Goal: Task Accomplishment & Management: Manage account settings

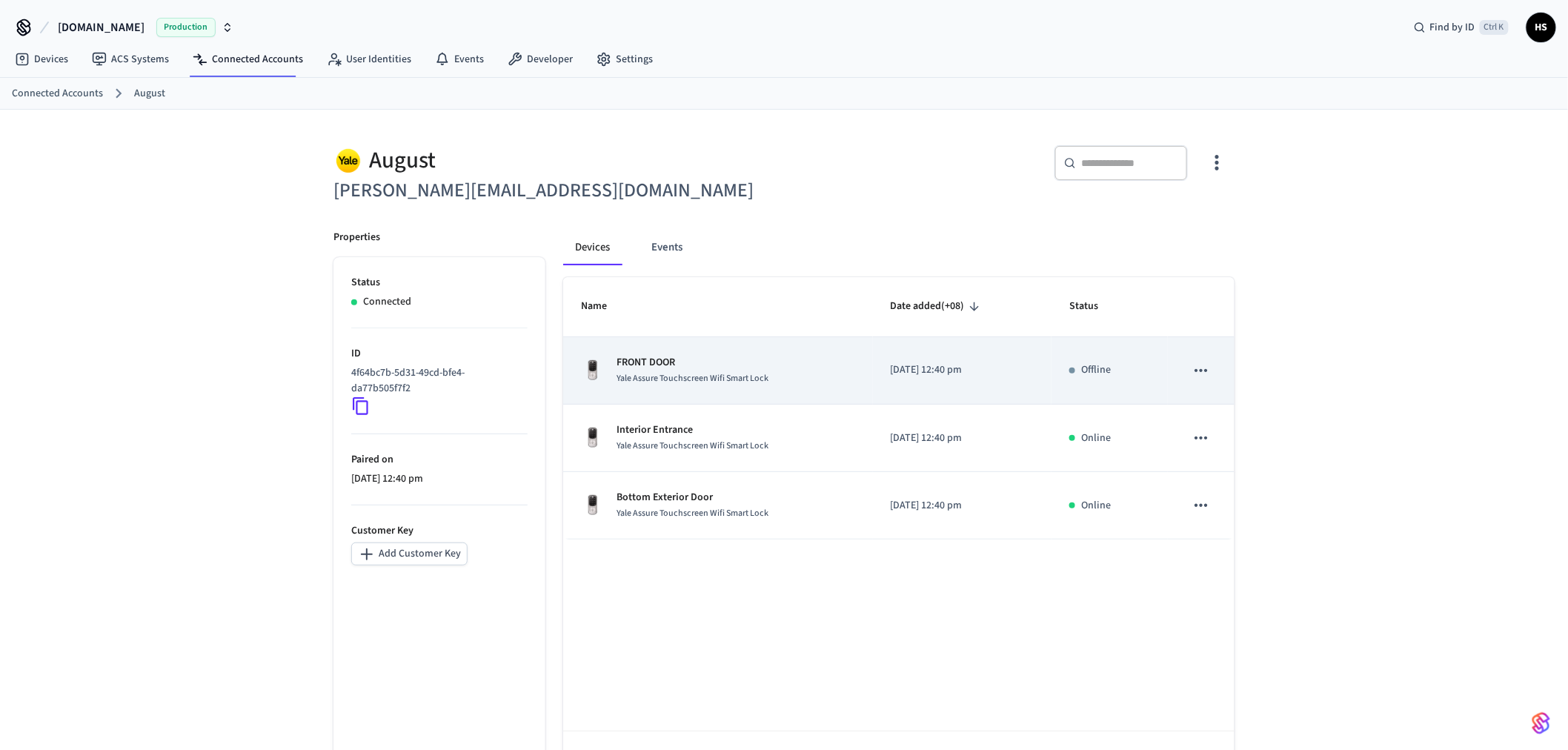
click at [700, 358] on p "FRONT DOOR" at bounding box center [693, 363] width 152 height 16
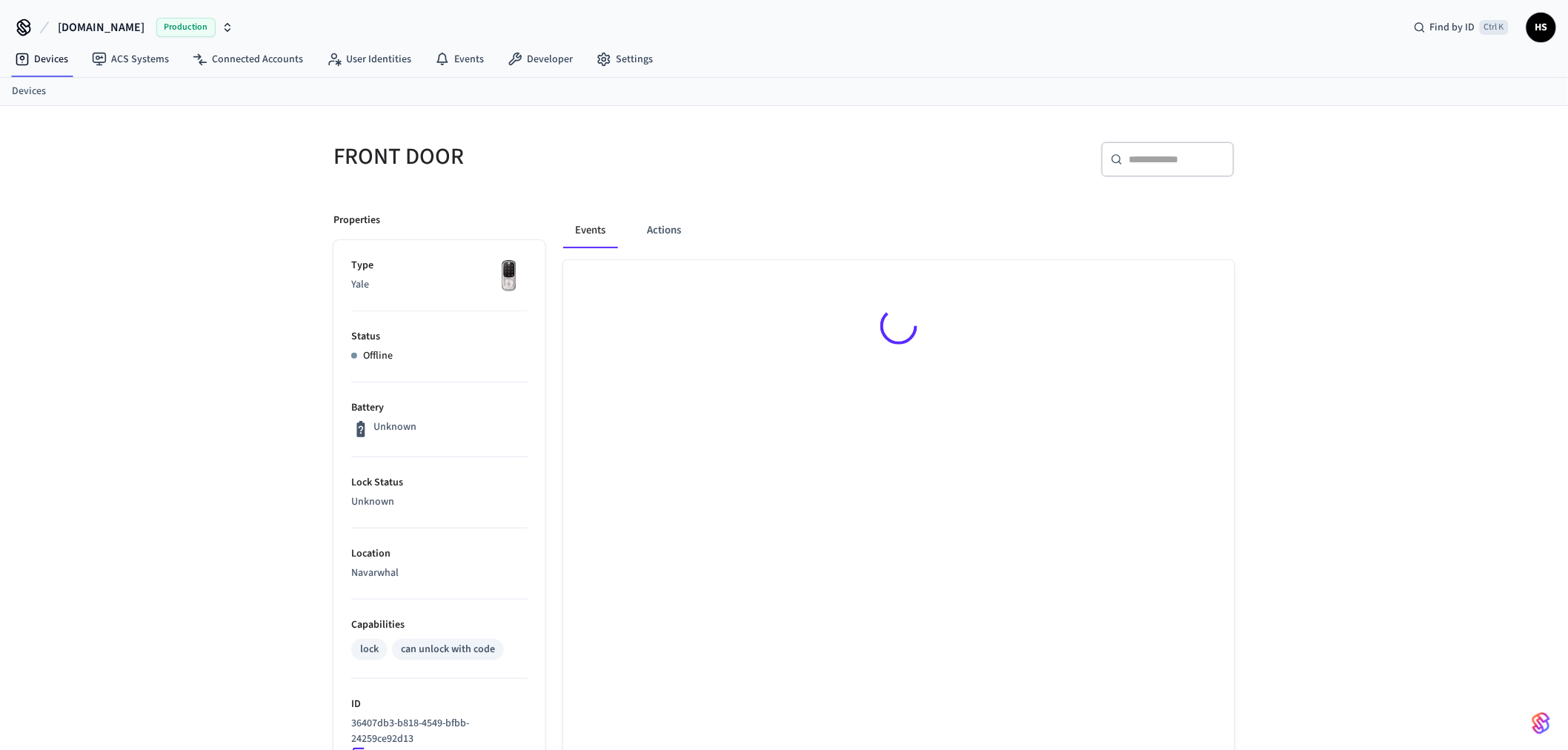
click at [745, 437] on div at bounding box center [899, 664] width 671 height 809
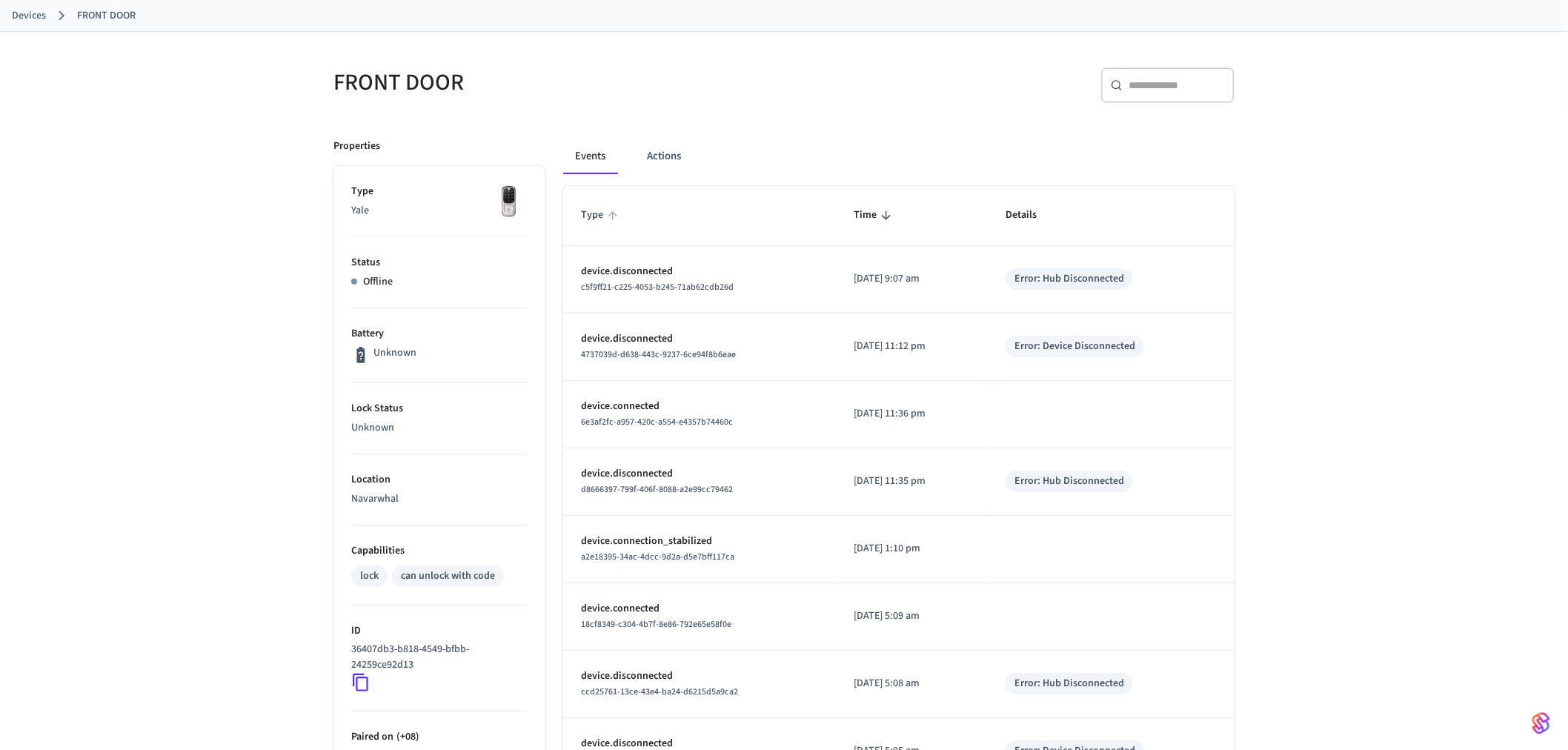
scroll to position [82, 0]
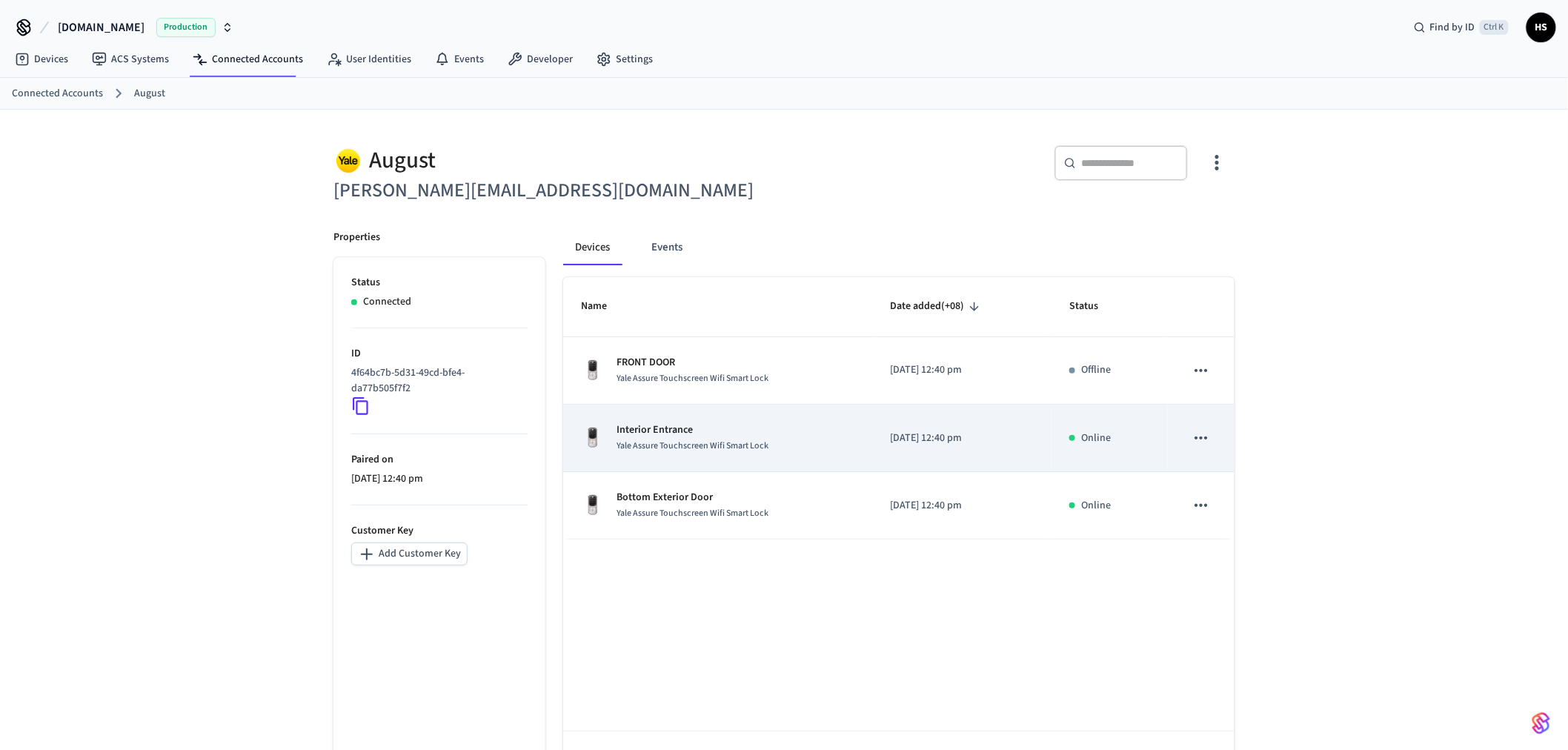
click at [802, 443] on div "Interior Entrance Yale Assure Touchscreen Wifi Smart Lock" at bounding box center [717, 438] width 274 height 31
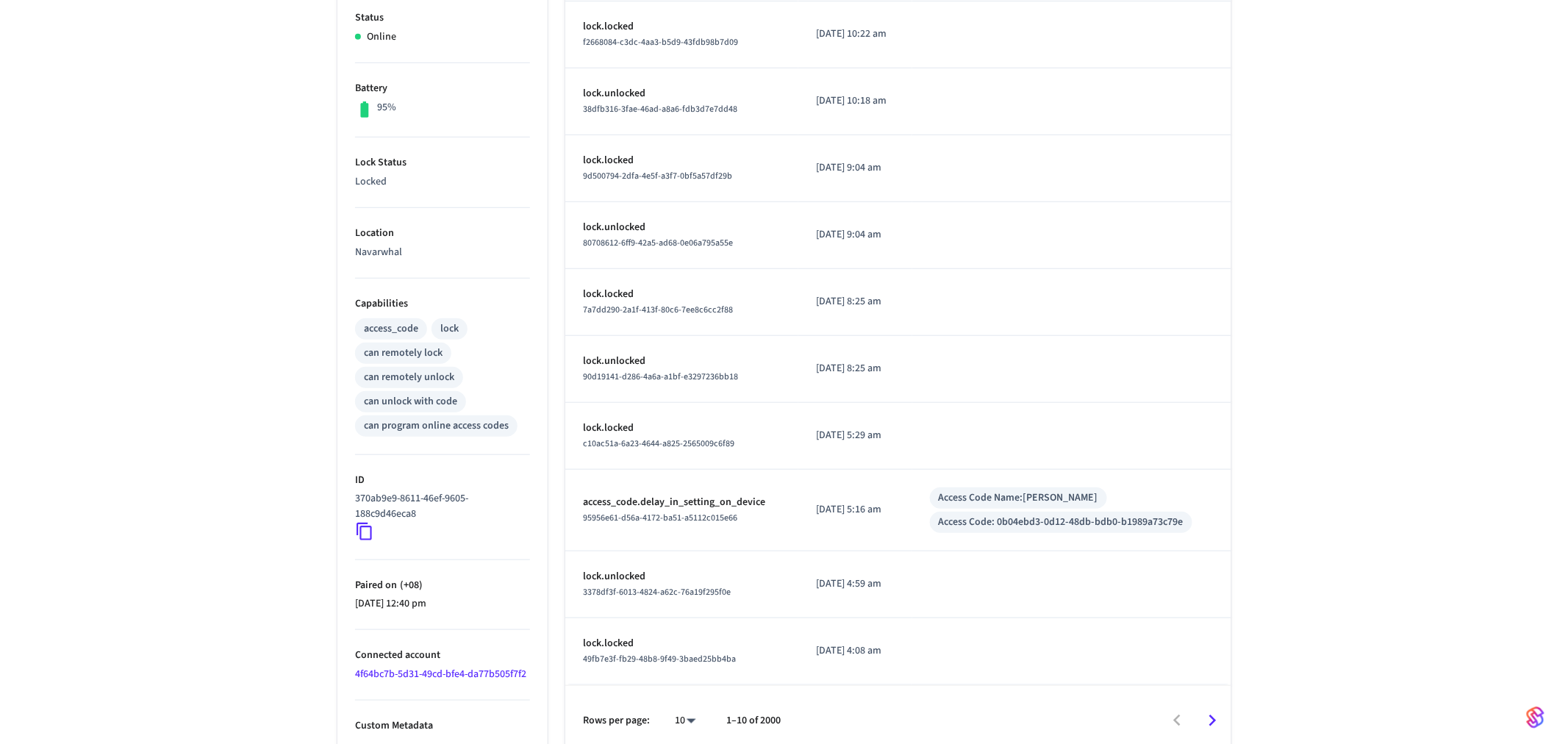
scroll to position [333, 0]
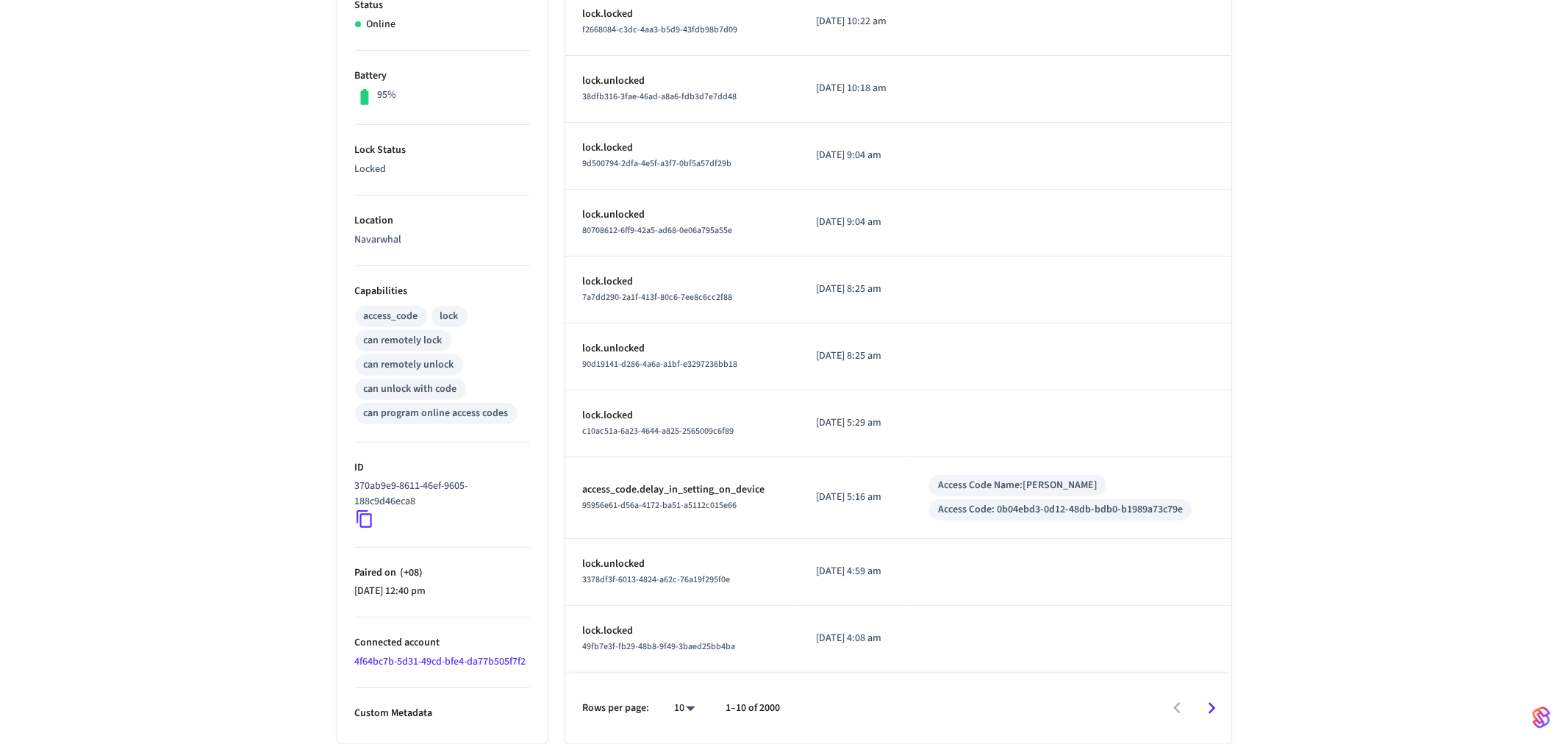
click at [685, 699] on body "Hospitable.com Production Find by ID Ctrl K HS Devices ACS Systems Connected Ac…" at bounding box center [784, 205] width 1568 height 1077
drag, startPoint x: 680, startPoint y: 700, endPoint x: 740, endPoint y: 615, distance: 104.0
click at [677, 703] on li "100" at bounding box center [672, 700] width 39 height 39
type input "***"
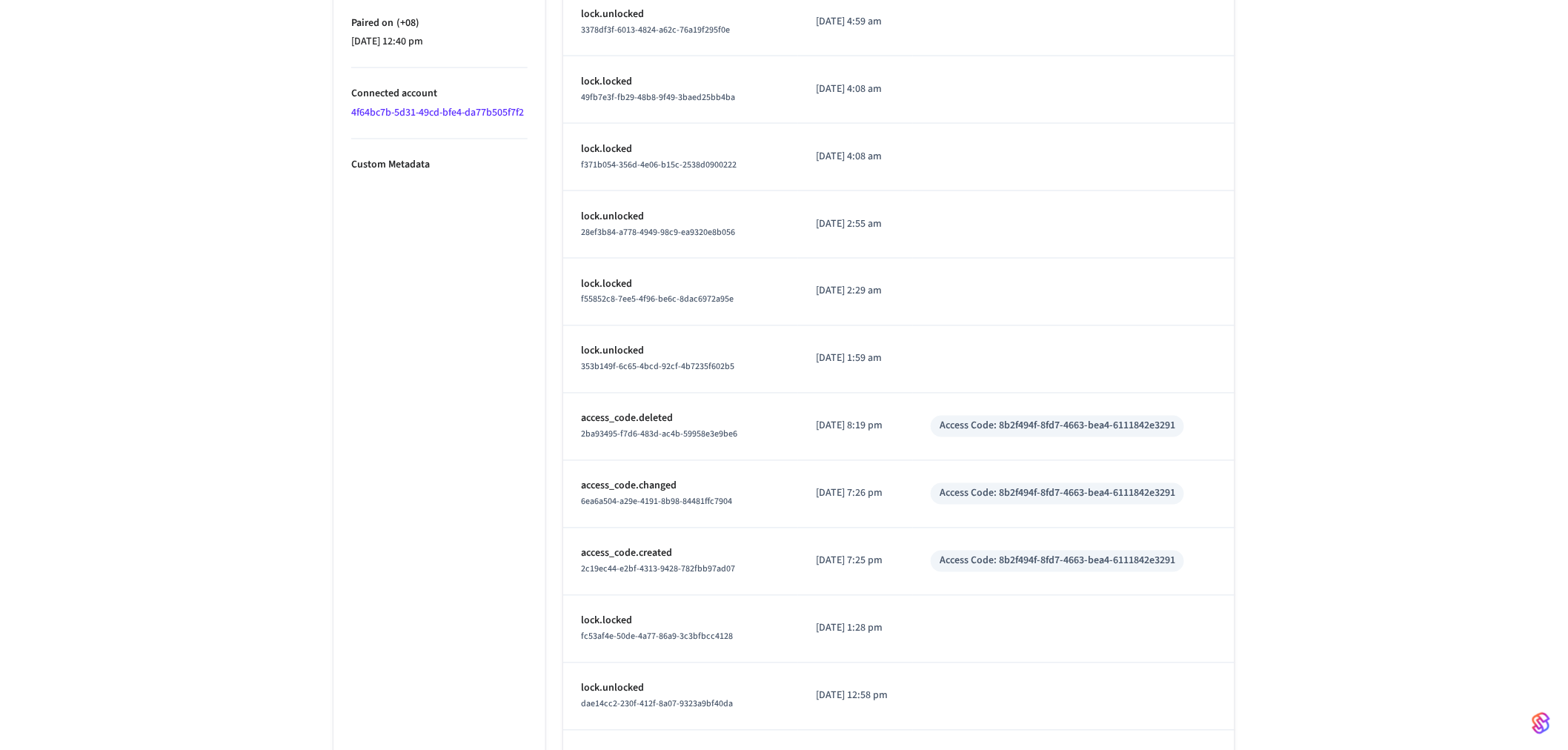
scroll to position [0, 0]
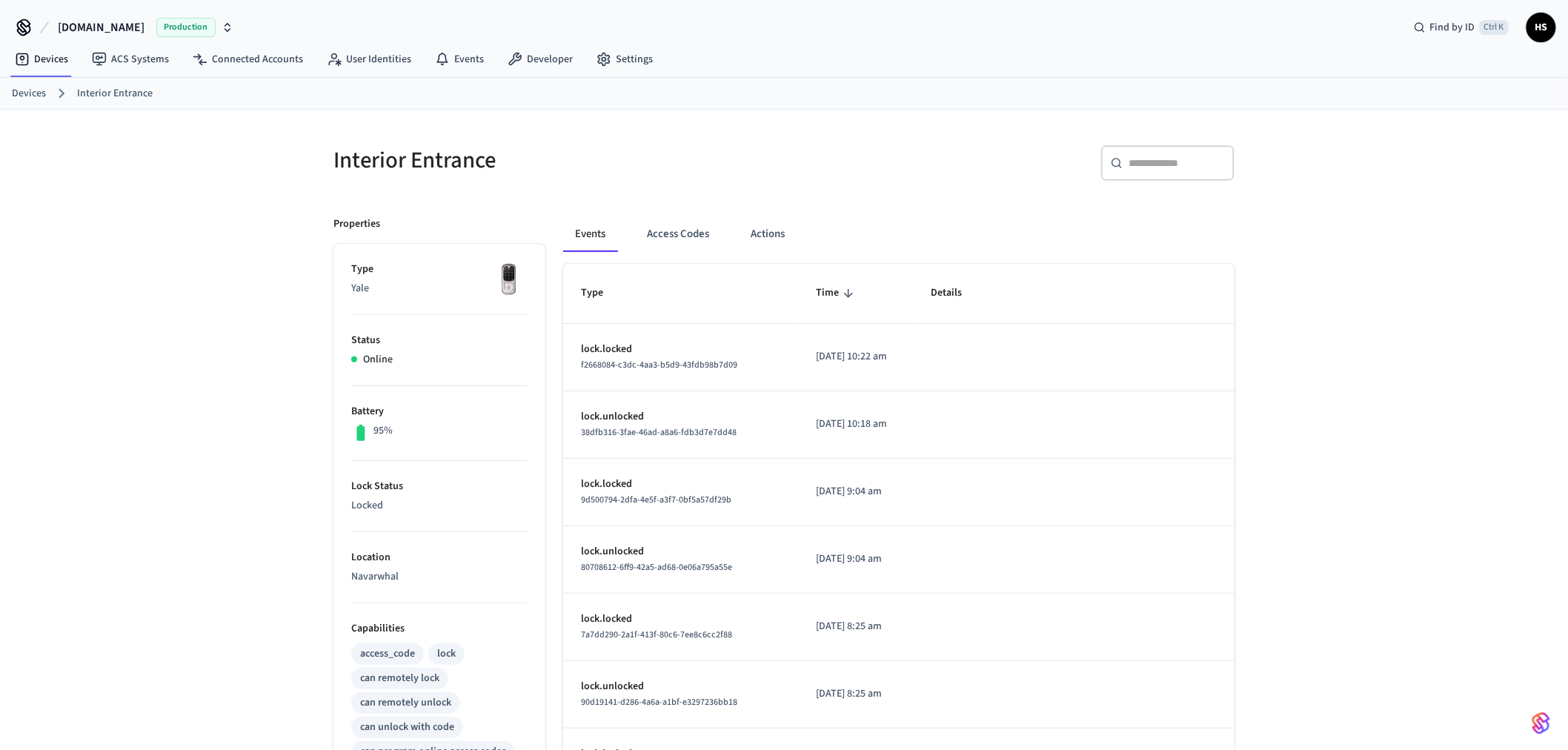
click at [1128, 151] on div "​ ​" at bounding box center [1168, 163] width 133 height 36
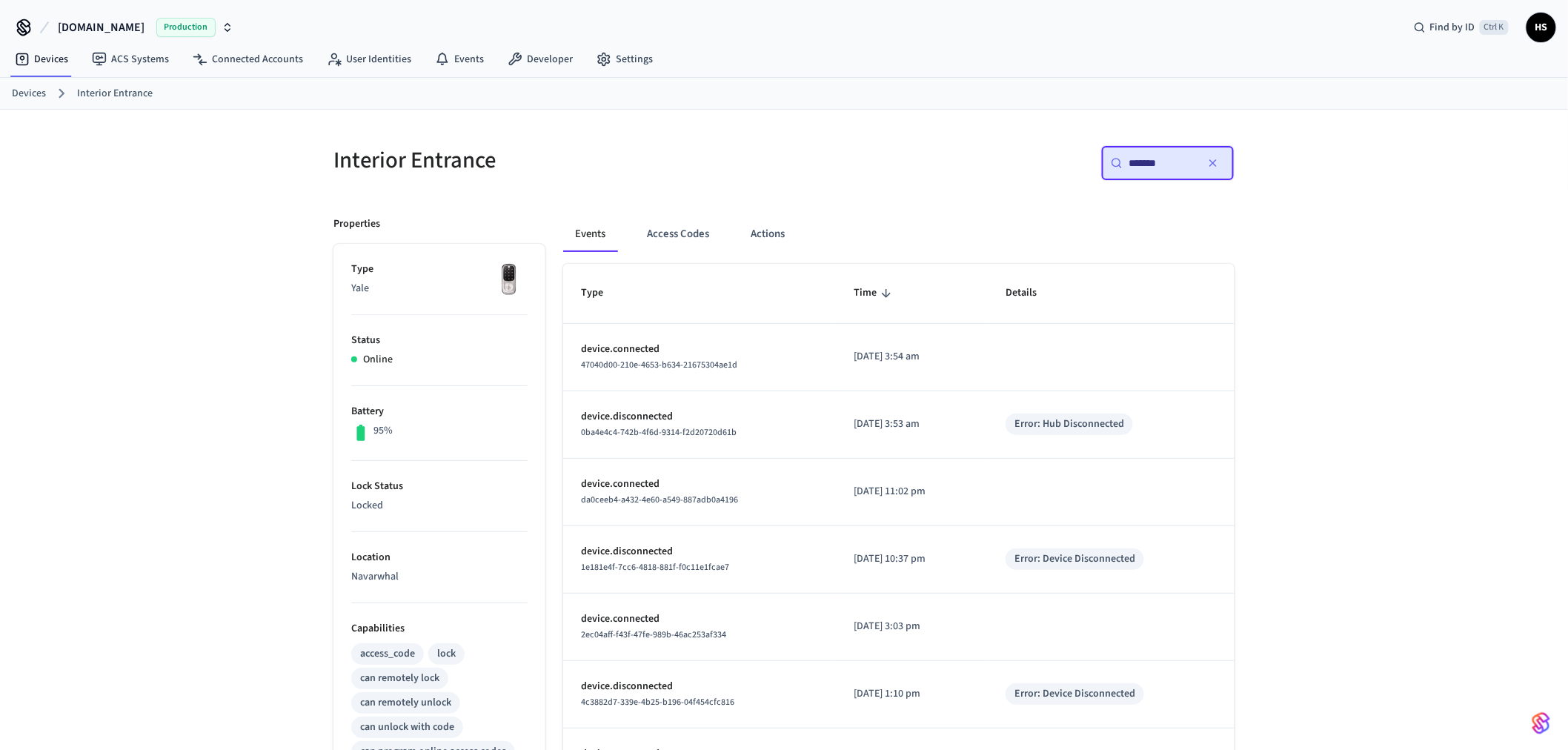
type input "*******"
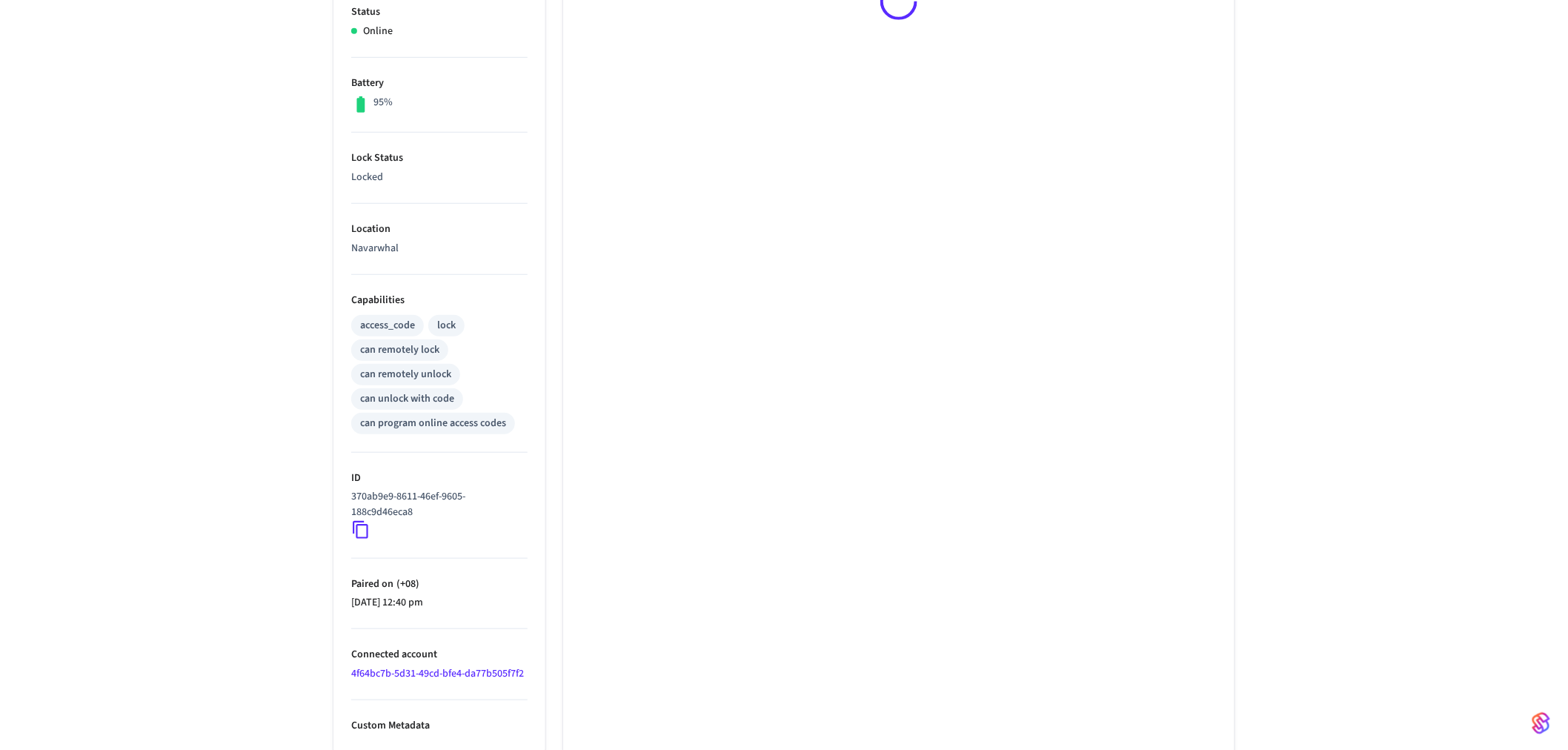
scroll to position [334, 0]
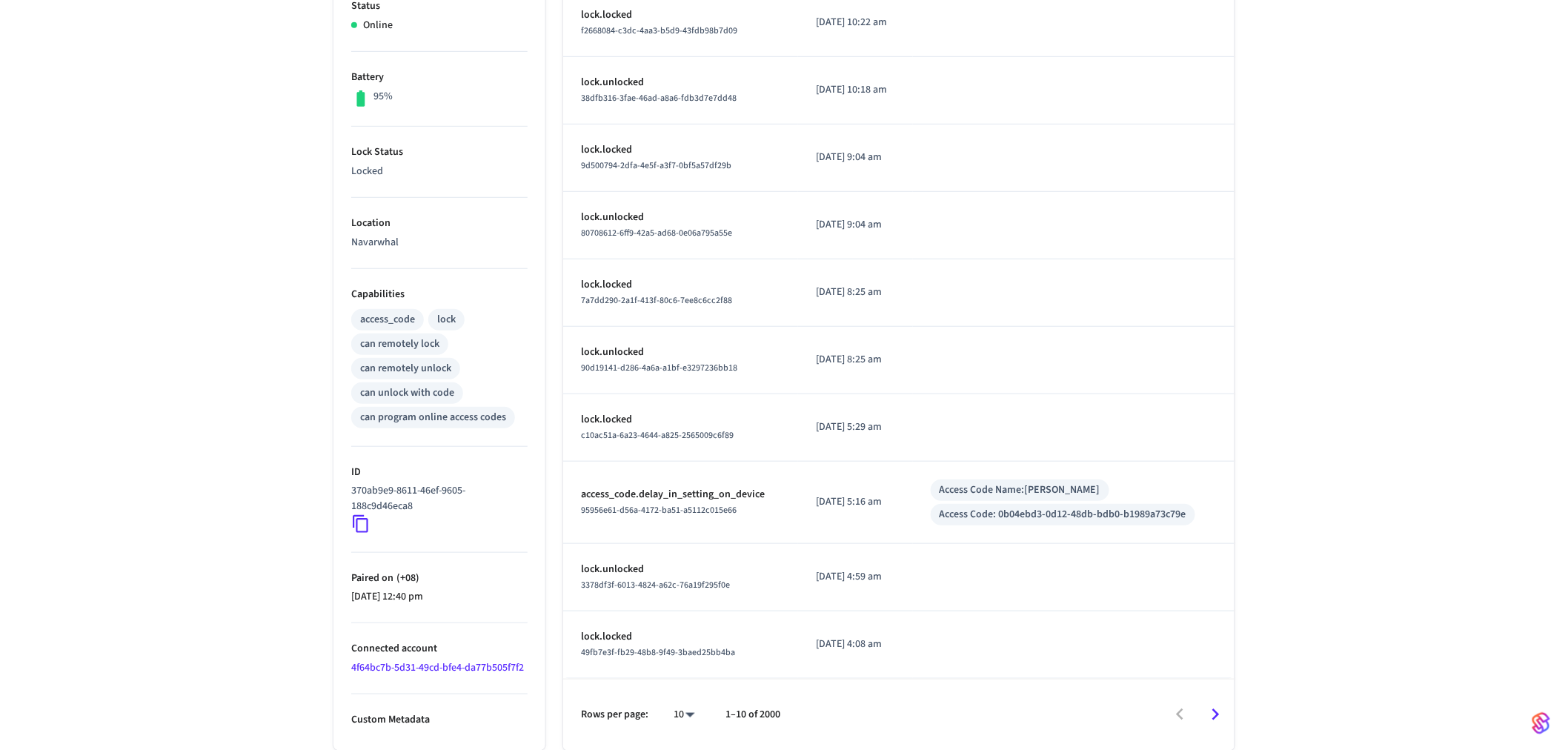
click at [447, 671] on link "4f64bc7b-5d31-49cd-bfe4-da77b505f7f2" at bounding box center [437, 668] width 173 height 15
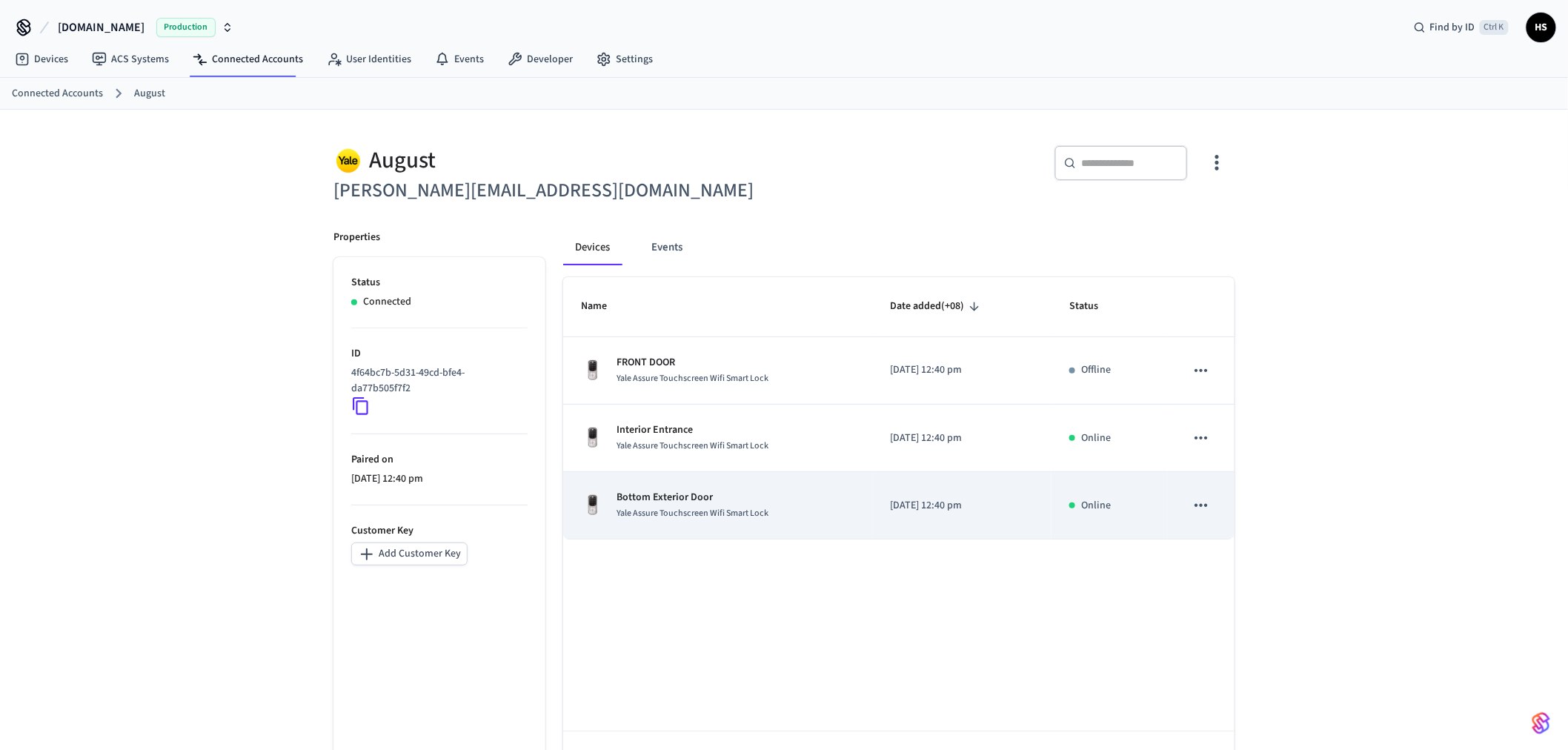
click at [665, 495] on p "Bottom Exterior Door" at bounding box center [693, 498] width 152 height 16
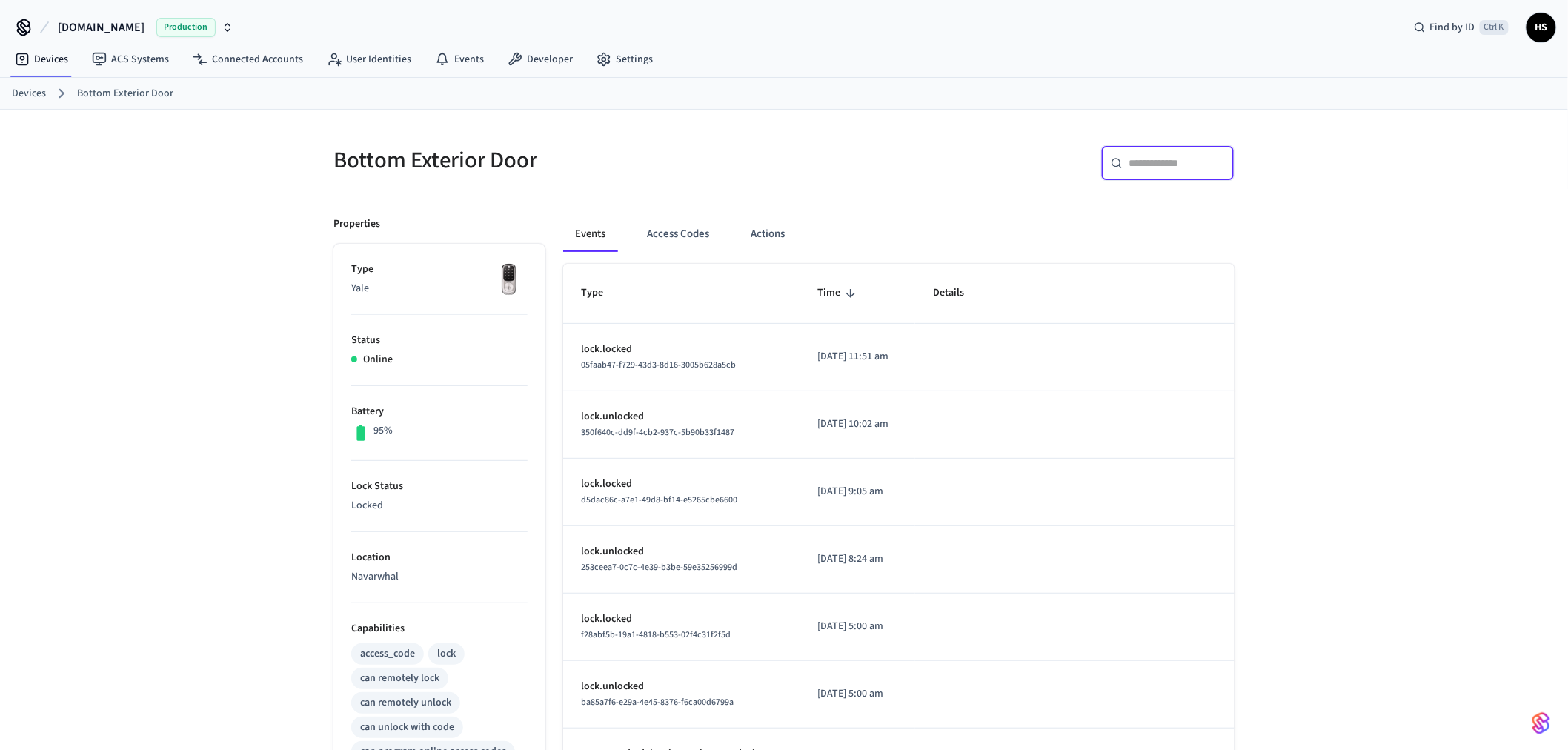
click at [1160, 166] on input "text" at bounding box center [1177, 163] width 96 height 15
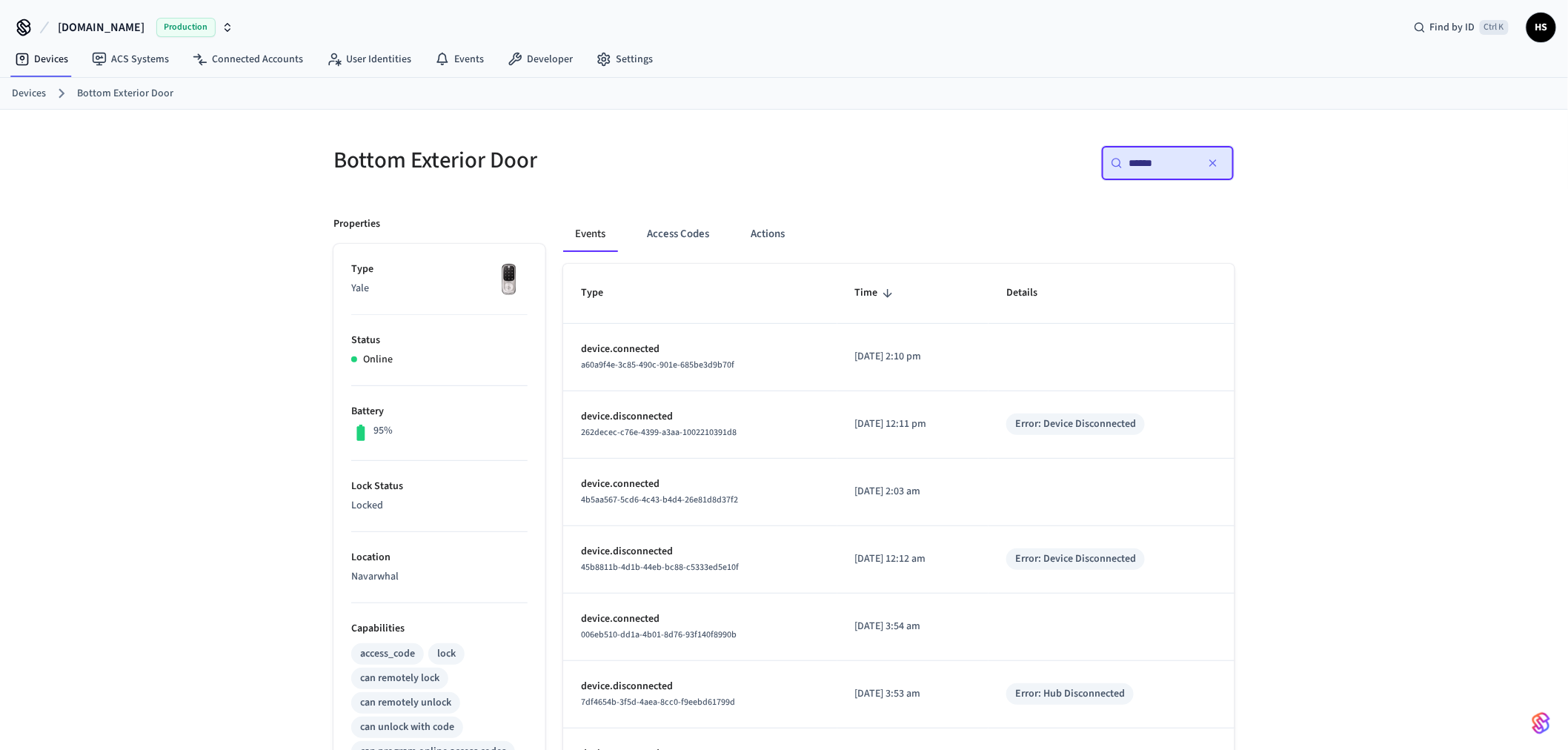
type input "******"
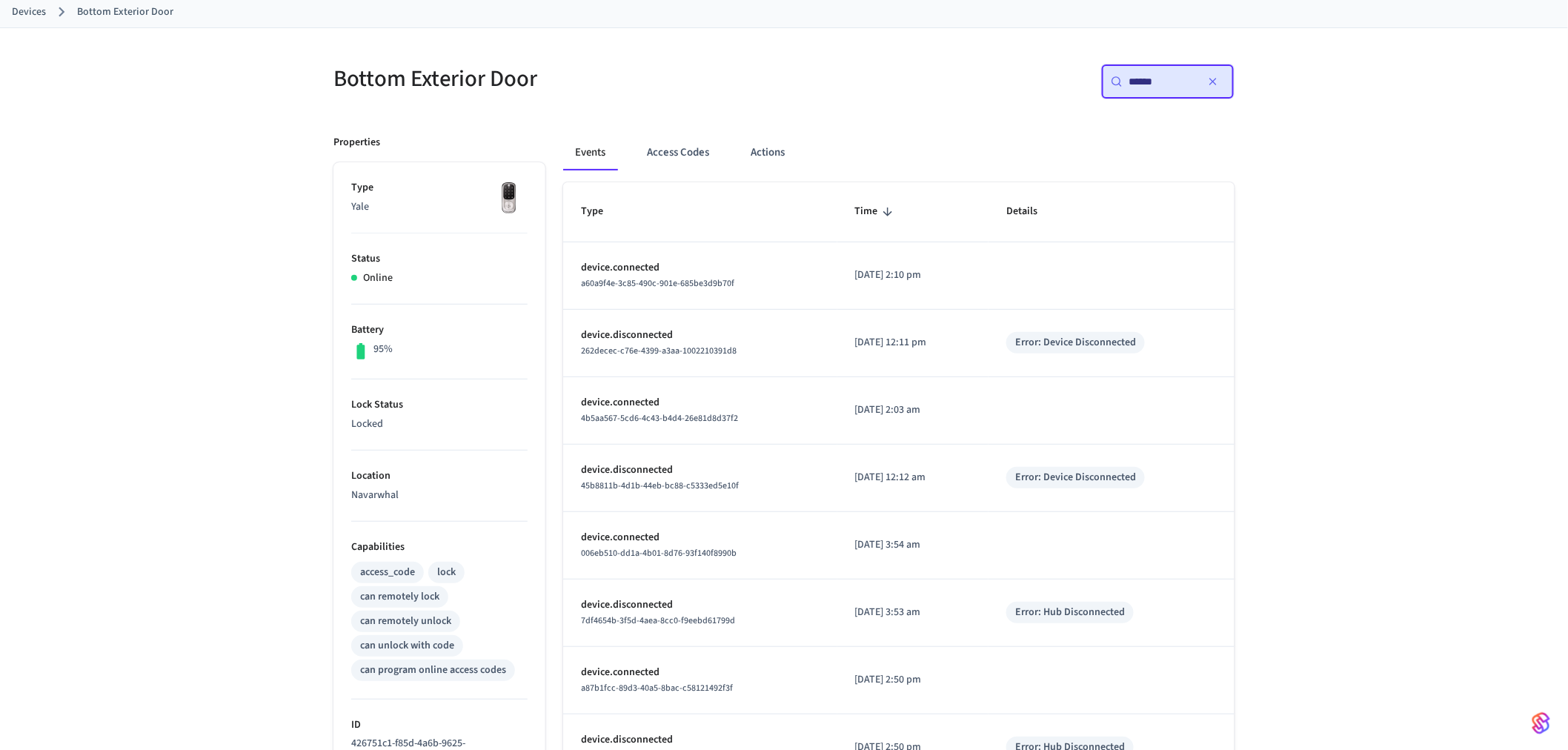
scroll to position [82, 0]
drag, startPoint x: 65, startPoint y: 295, endPoint x: 119, endPoint y: 217, distance: 94.9
click at [74, 281] on div "Bottom Exterior Door ​ ****** ​ Properties Type Yale Status Online Battery 95% …" at bounding box center [784, 514] width 1568 height 974
click at [698, 120] on div "Events Access Codes Actions Type Time Details device.connected a60a9f4e-3c85-49…" at bounding box center [889, 559] width 689 height 885
click at [684, 151] on button "Access Codes" at bounding box center [678, 151] width 86 height 36
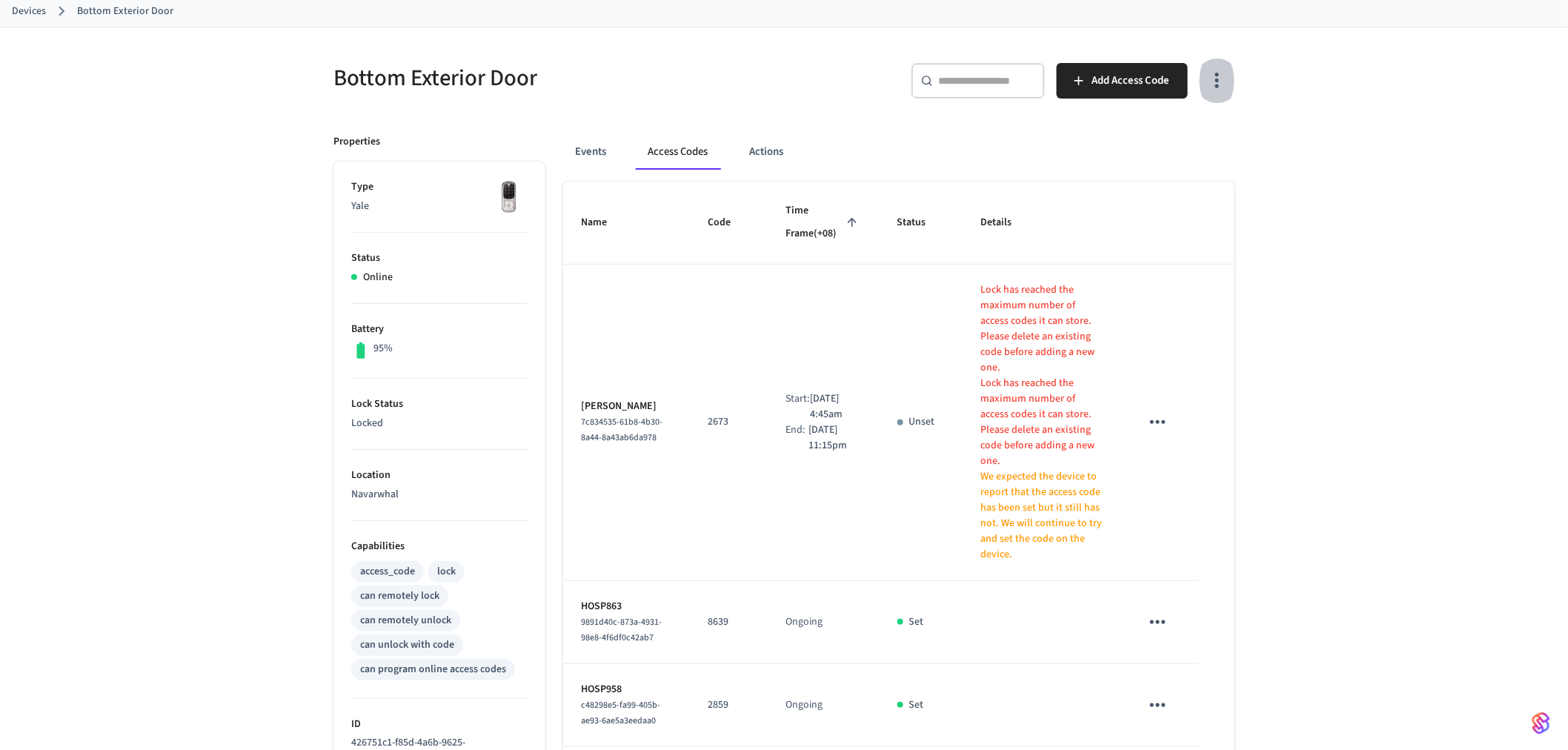
click at [1211, 92] on icon "button" at bounding box center [1217, 80] width 23 height 23
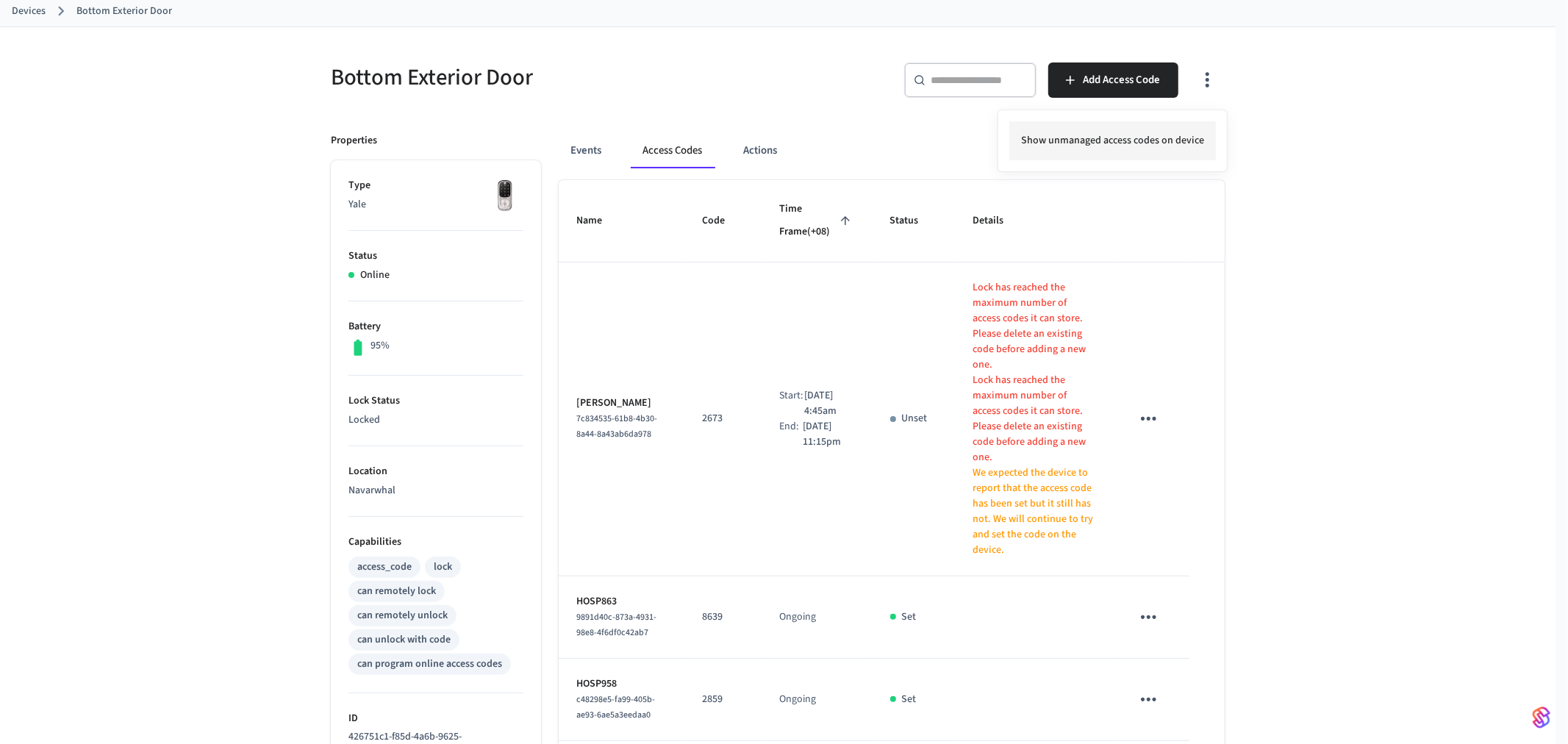
click at [1150, 150] on li "Show unmanaged access codes on device" at bounding box center [1113, 140] width 207 height 39
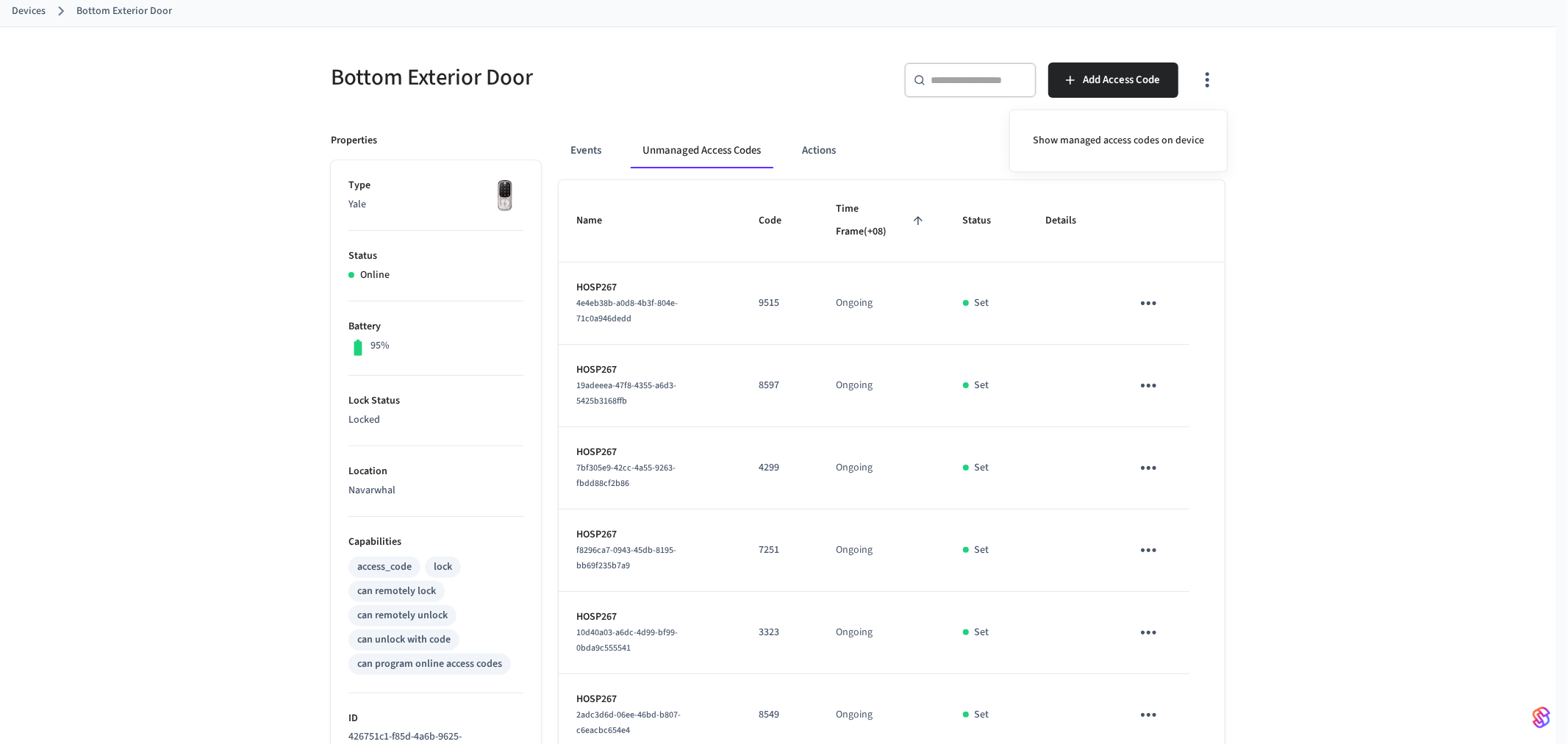
click at [974, 358] on div at bounding box center [784, 372] width 1568 height 744
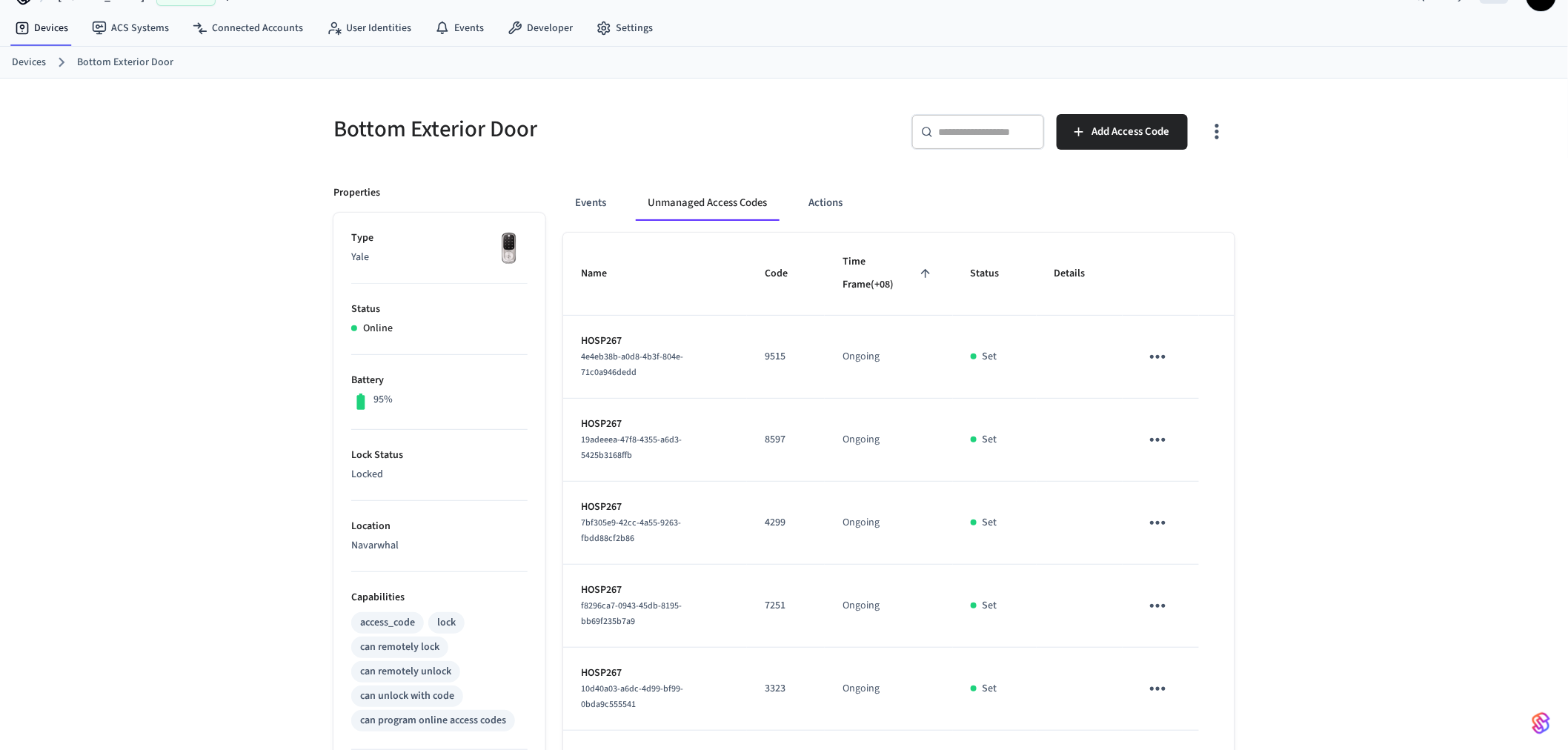
scroll to position [0, 0]
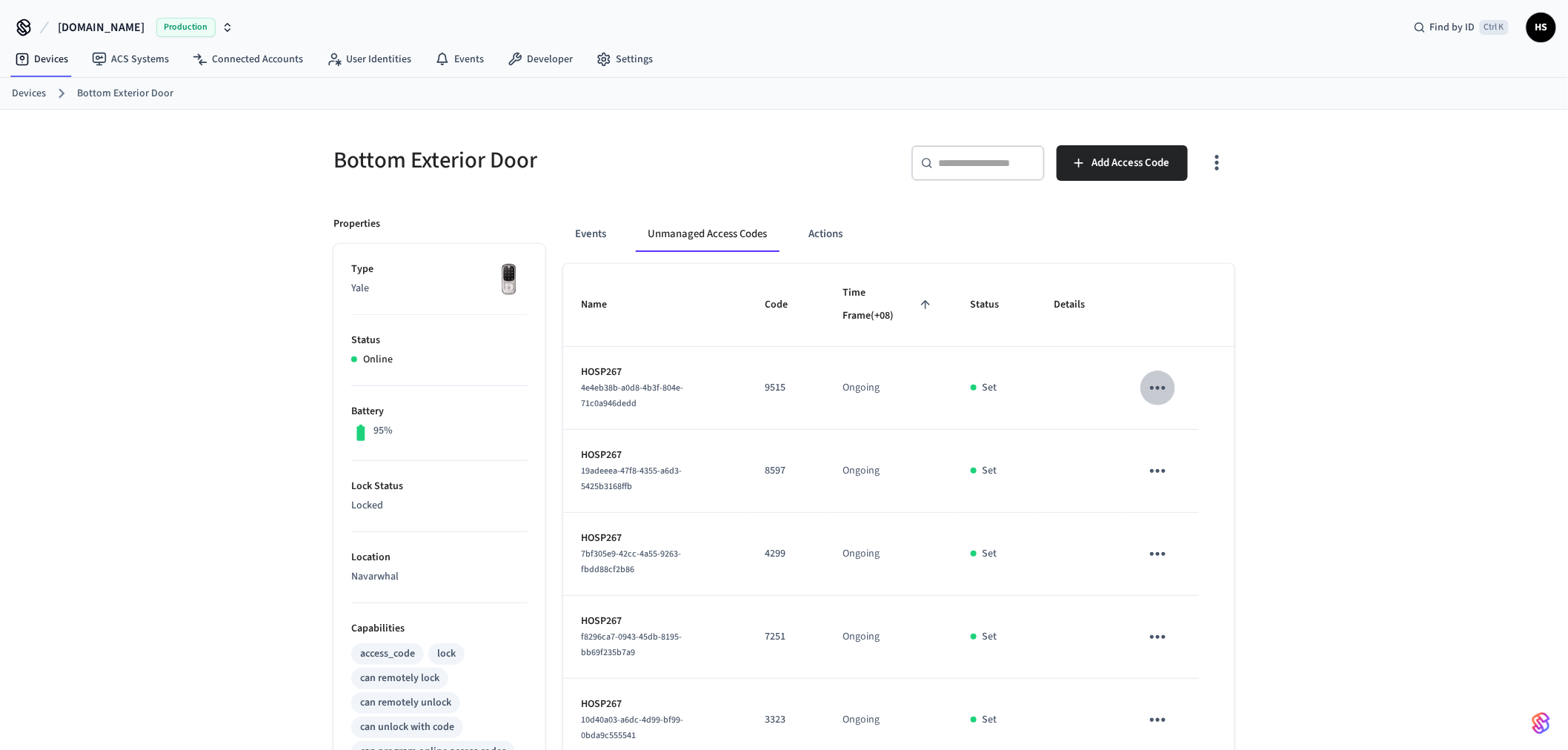
drag, startPoint x: 1153, startPoint y: 399, endPoint x: 1147, endPoint y: 428, distance: 29.6
click at [1154, 396] on button "sticky table" at bounding box center [1158, 388] width 35 height 35
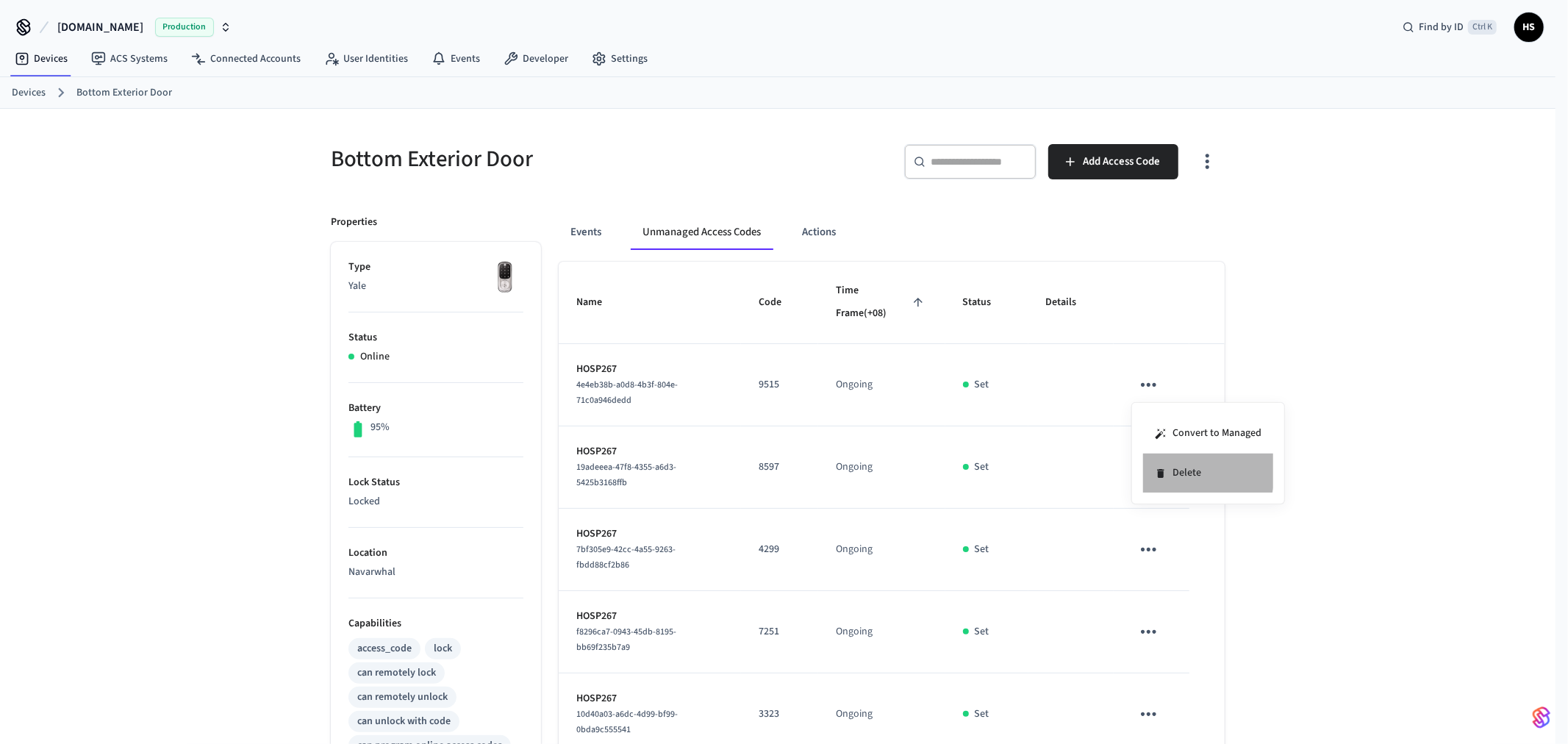
click at [1155, 466] on li "Delete" at bounding box center [1208, 473] width 131 height 39
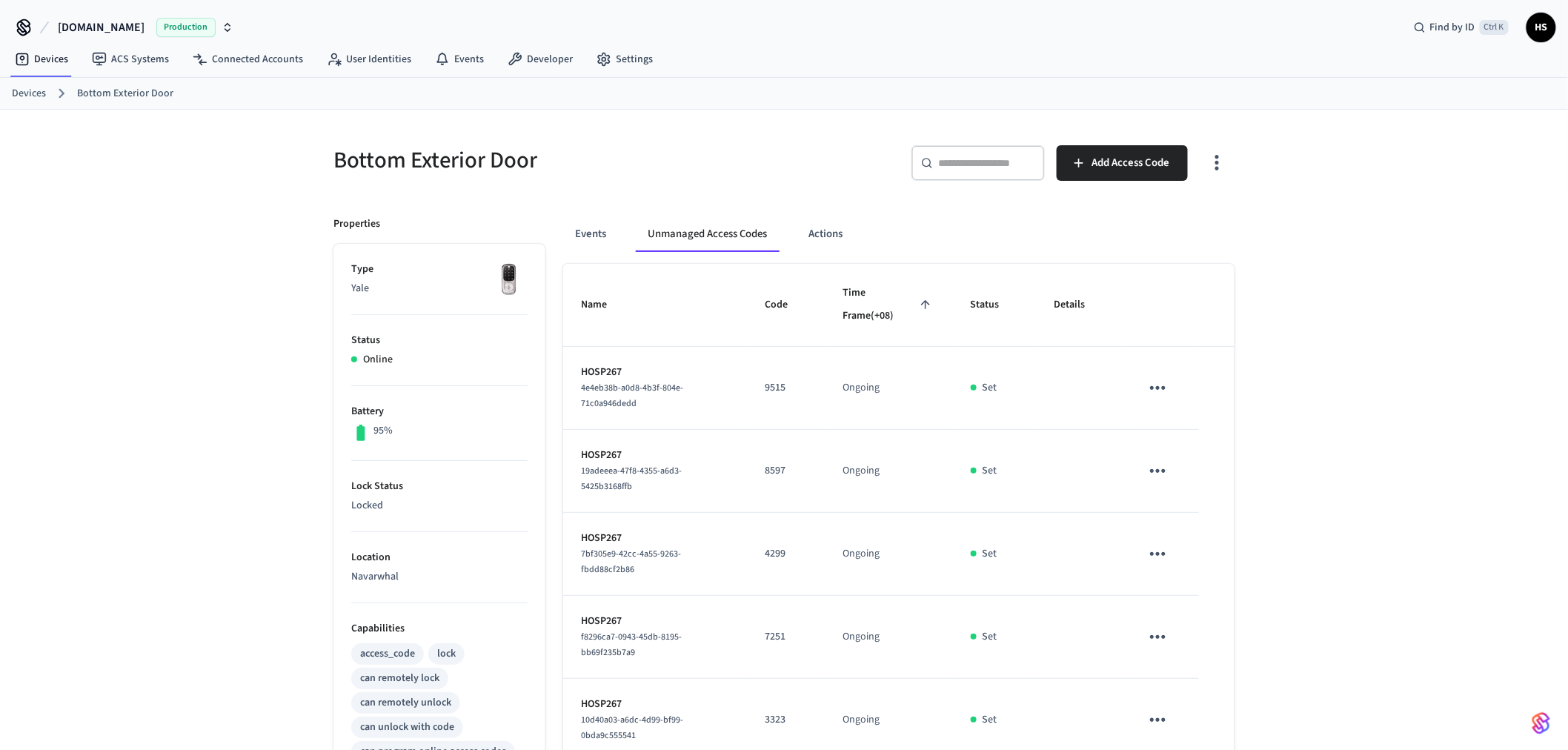
click at [1354, 366] on div "Bottom Exterior Door ​ ​ Add Access Code Properties Type Yale Status Online Bat…" at bounding box center [784, 680] width 1568 height 1139
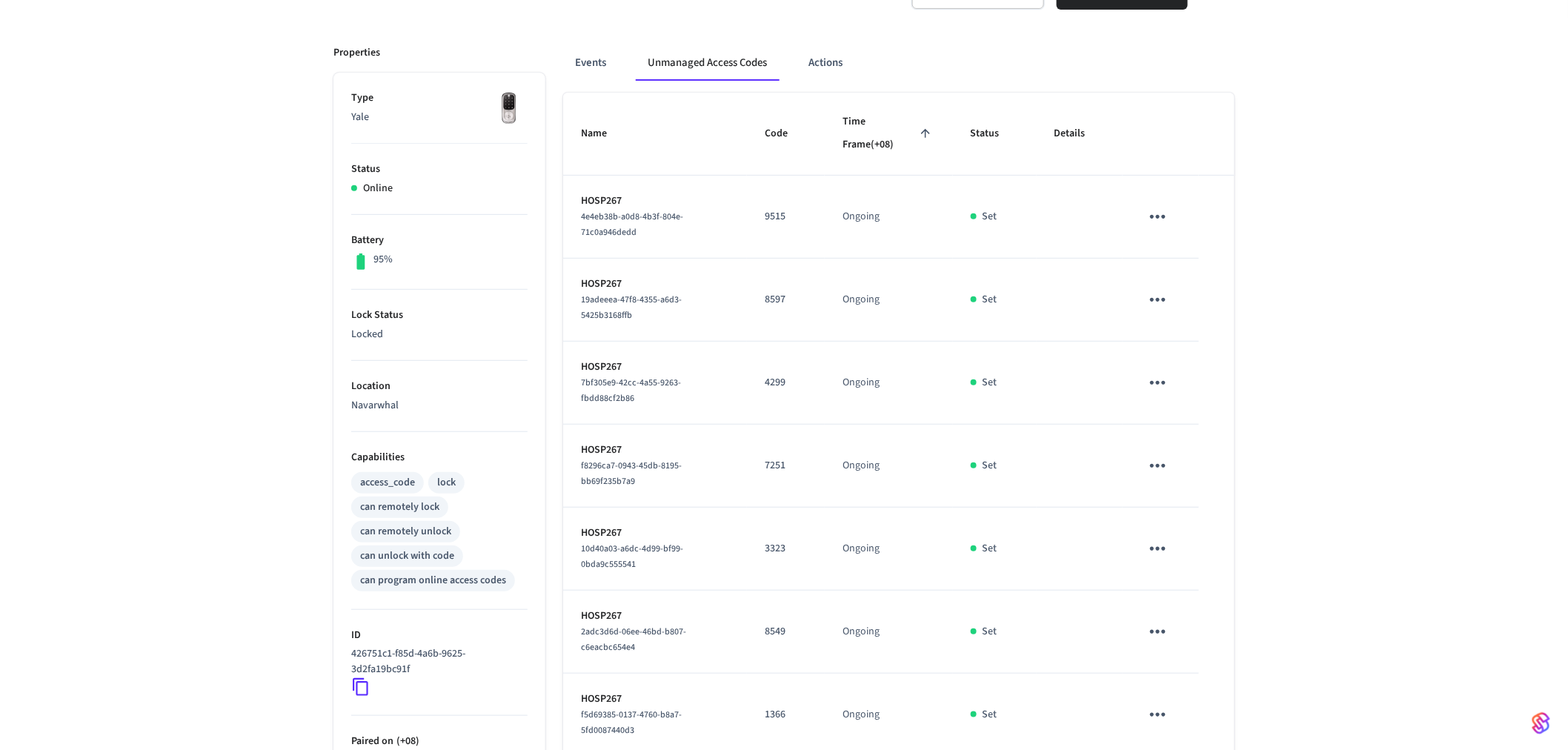
scroll to position [165, 0]
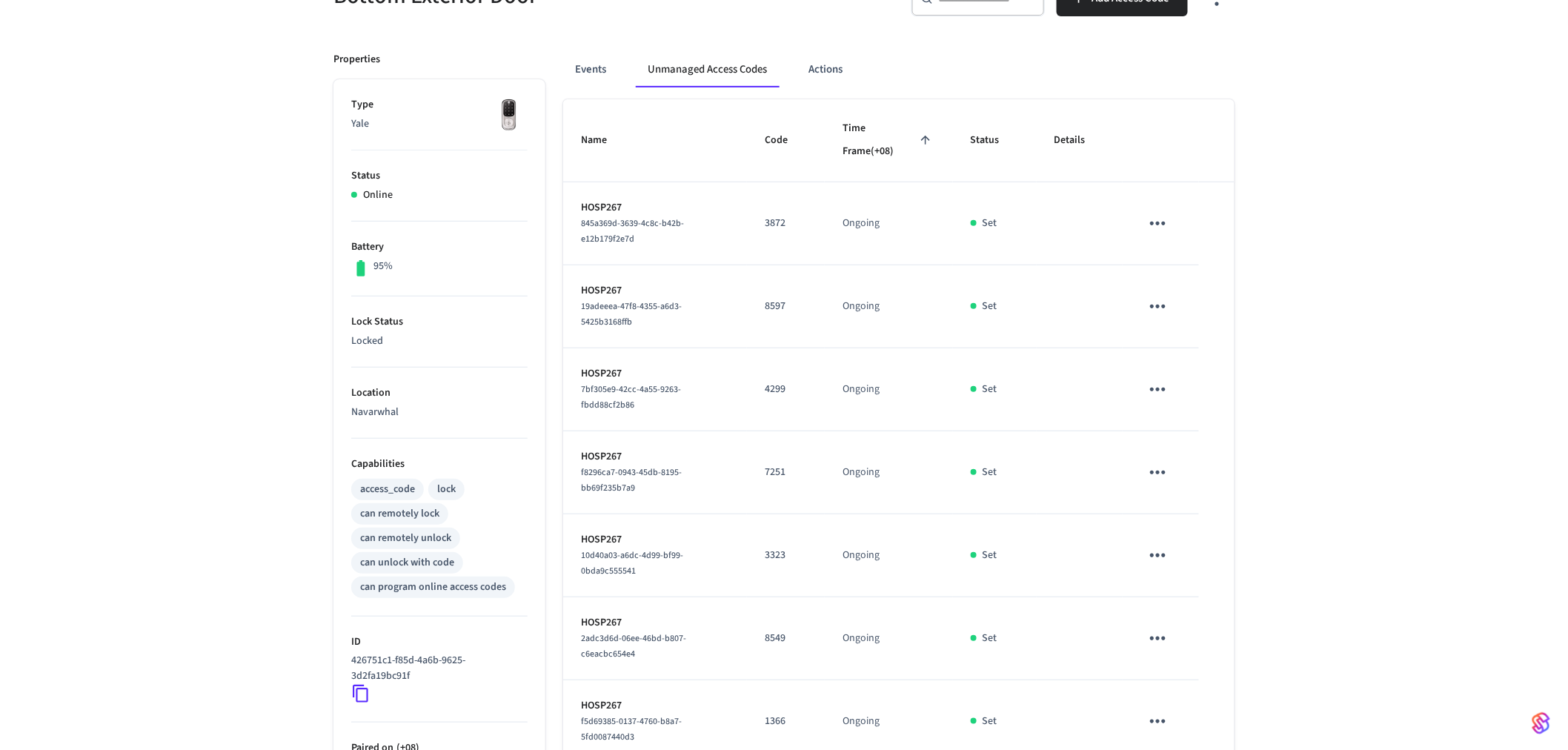
click at [1176, 230] on td "sticky table" at bounding box center [1161, 224] width 76 height 83
click at [1163, 226] on icon "sticky table" at bounding box center [1158, 224] width 23 height 23
click at [1188, 305] on li "Delete" at bounding box center [1224, 306] width 132 height 39
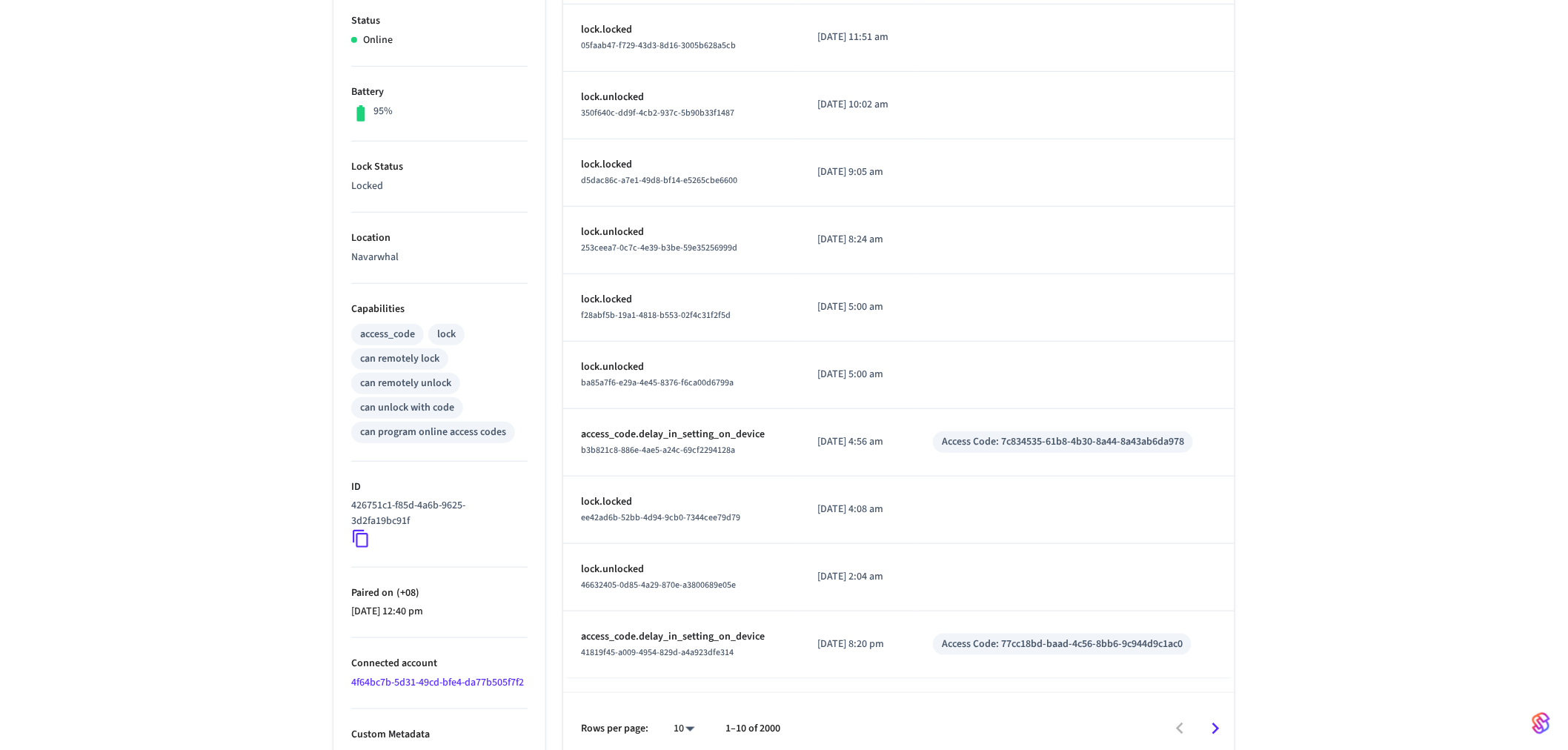
scroll to position [334, 0]
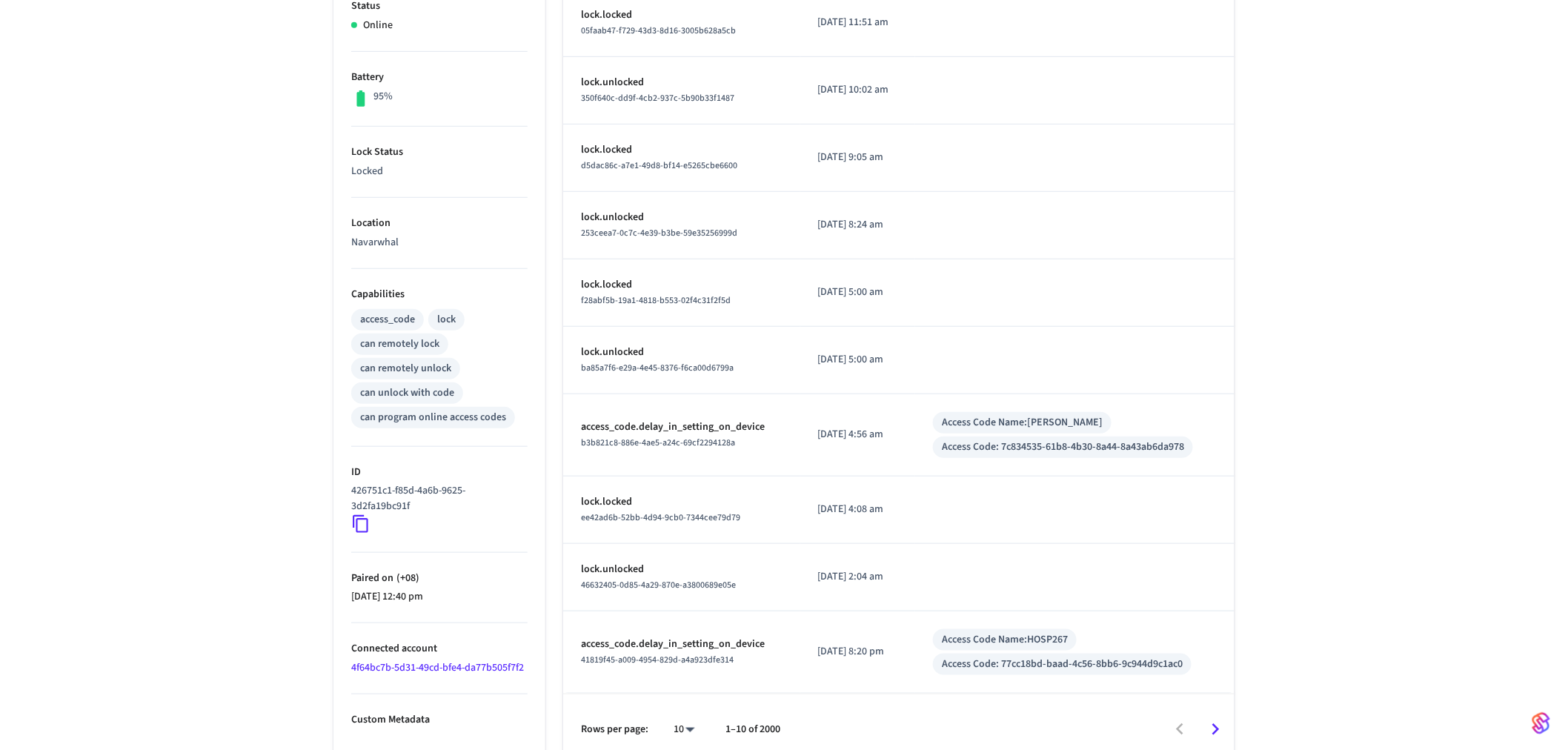
click at [446, 671] on link "4f64bc7b-5d31-49cd-bfe4-da77b505f7f2" at bounding box center [437, 668] width 173 height 15
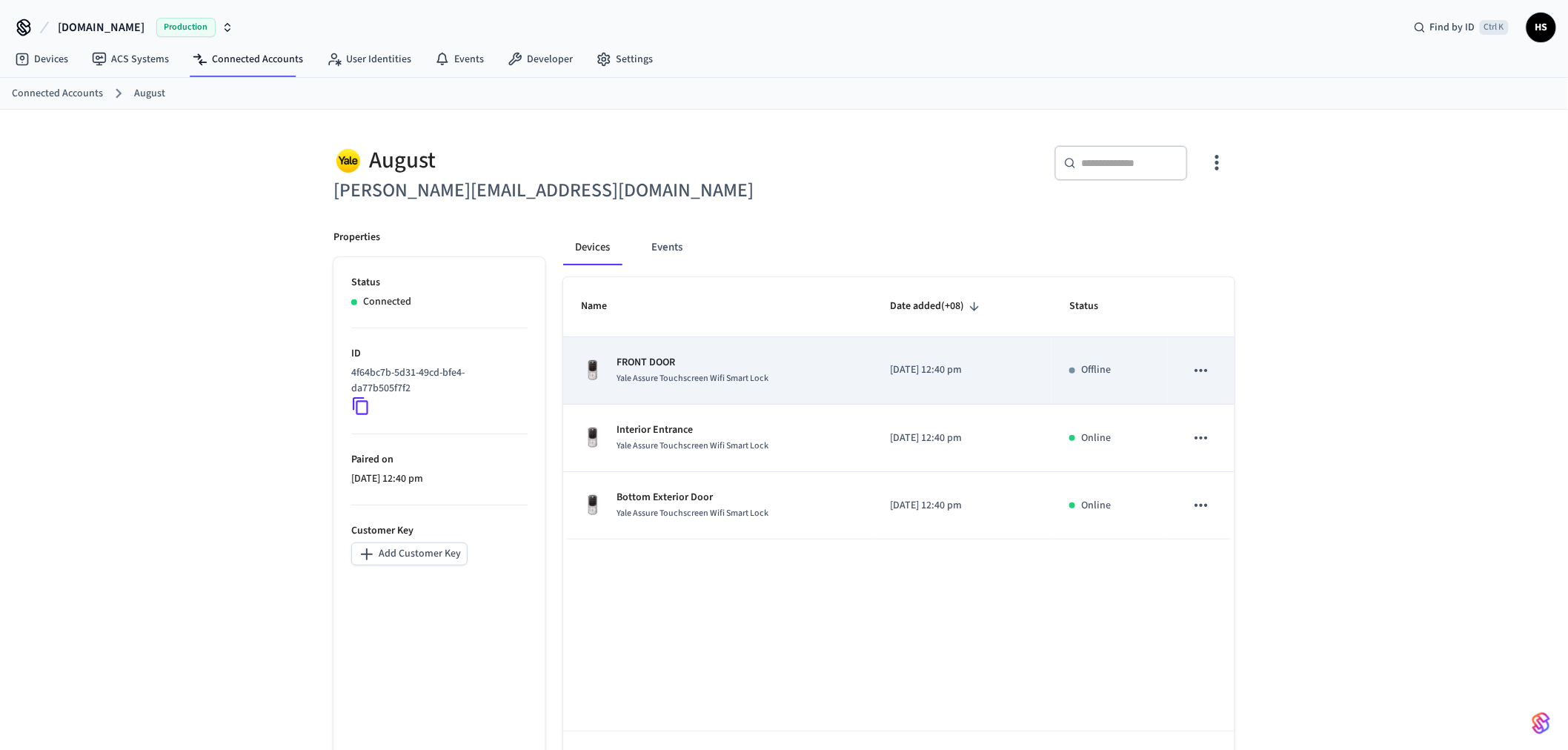
click at [667, 368] on p "FRONT DOOR" at bounding box center [693, 363] width 152 height 16
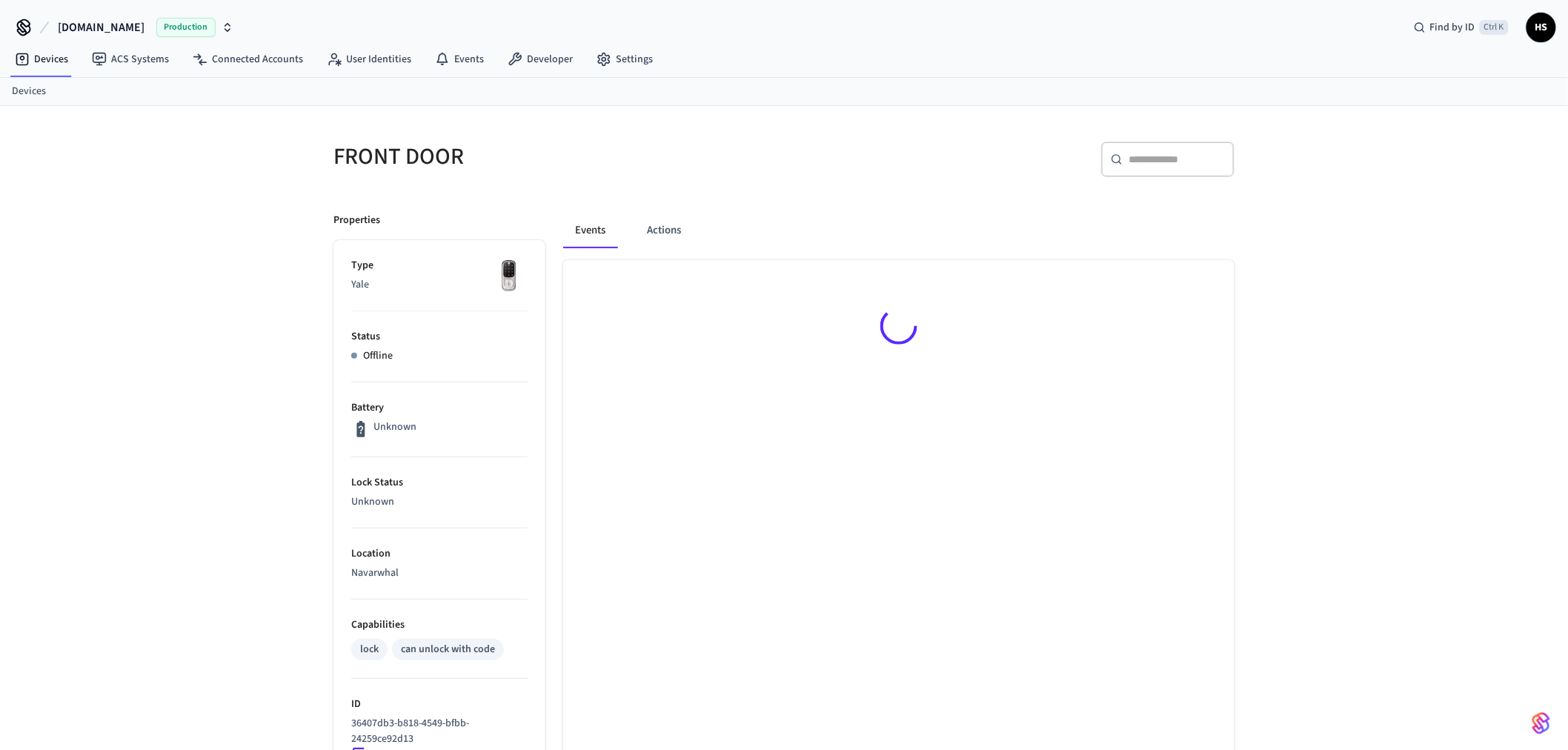
click at [1135, 163] on input "text" at bounding box center [1177, 160] width 96 height 15
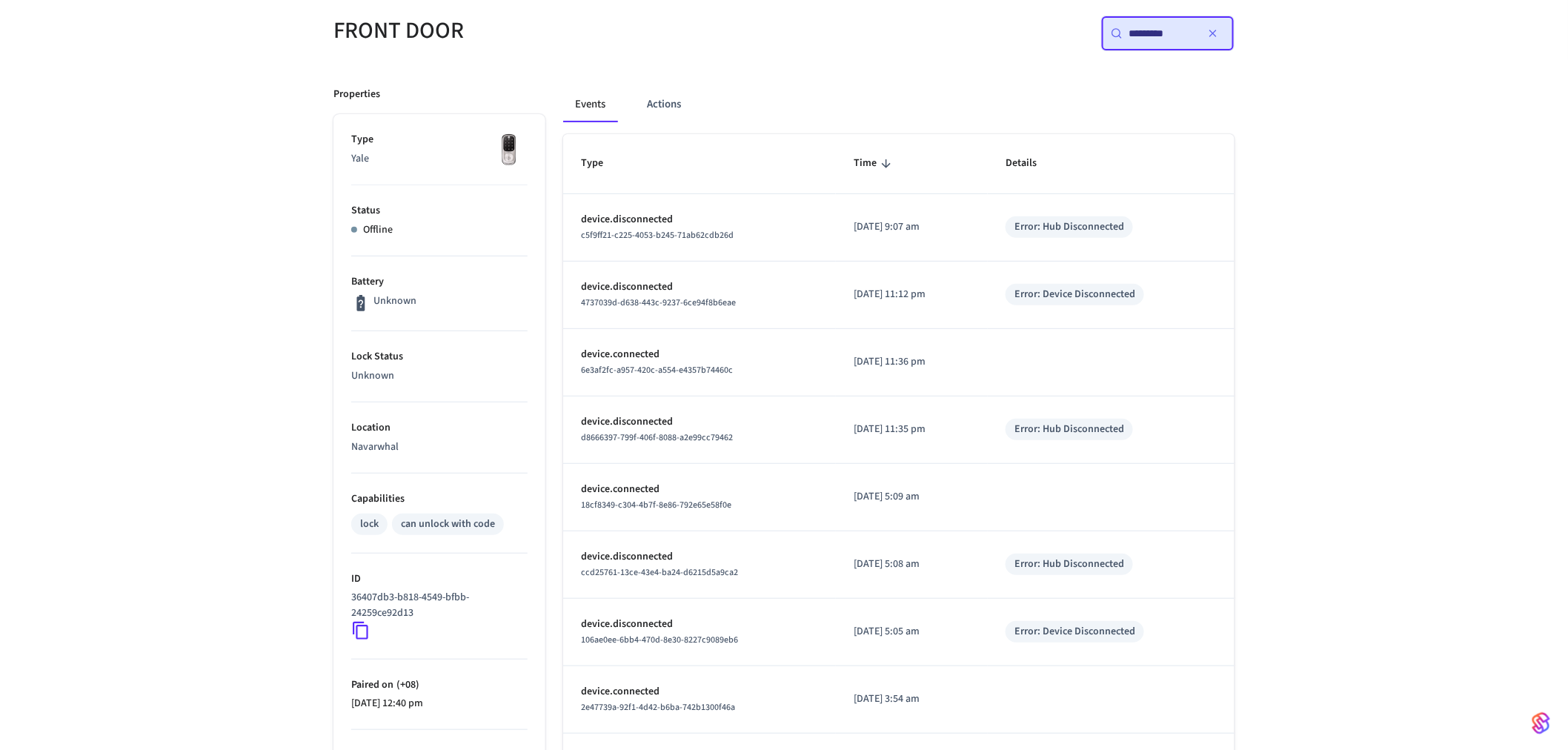
scroll to position [82, 0]
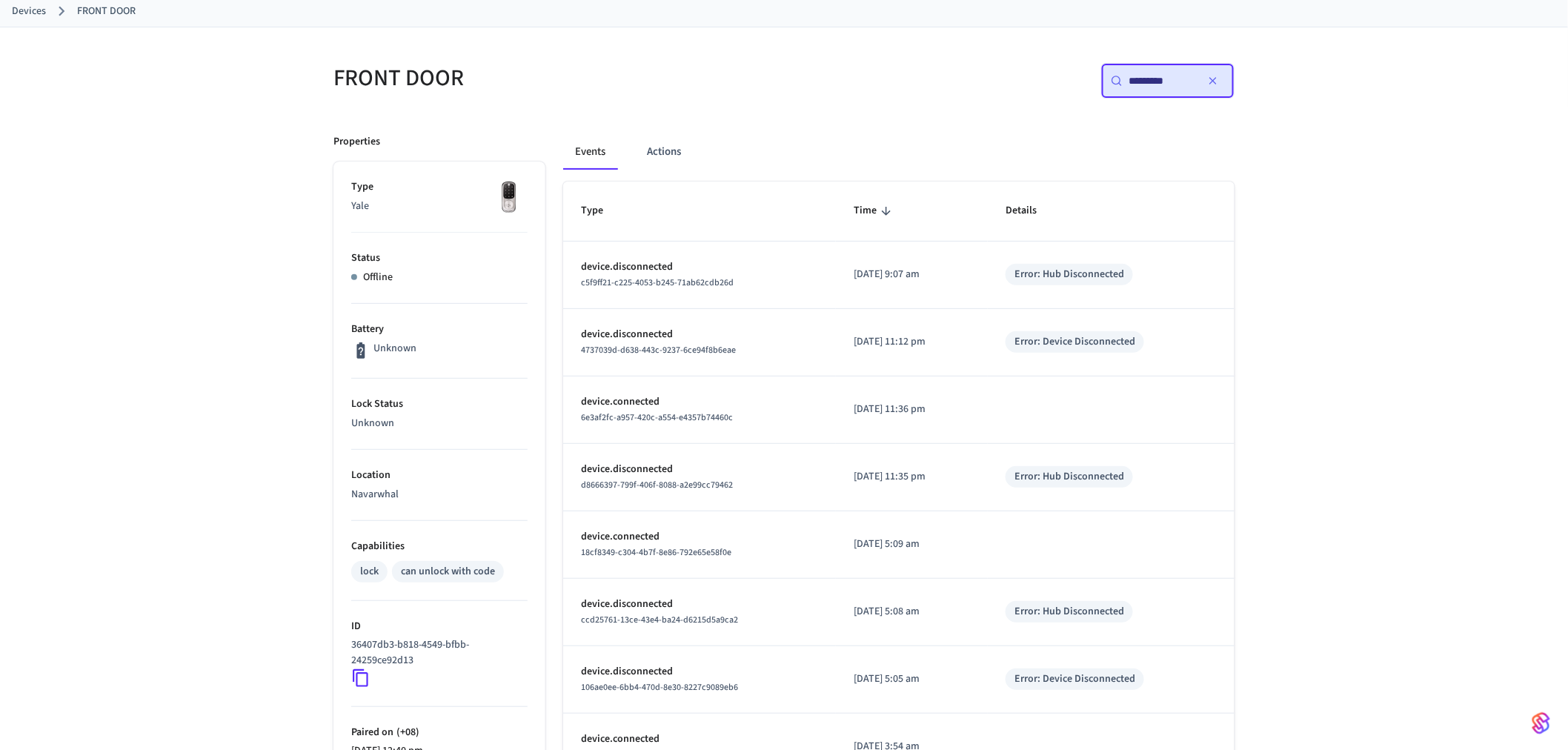
type input "*********"
drag, startPoint x: 80, startPoint y: 204, endPoint x: 134, endPoint y: 171, distance: 63.3
click at [79, 206] on div "FRONT DOOR ​ ********* ​ Properties Type Yale Status Offline Battery Unknown Lo…" at bounding box center [784, 508] width 1568 height 963
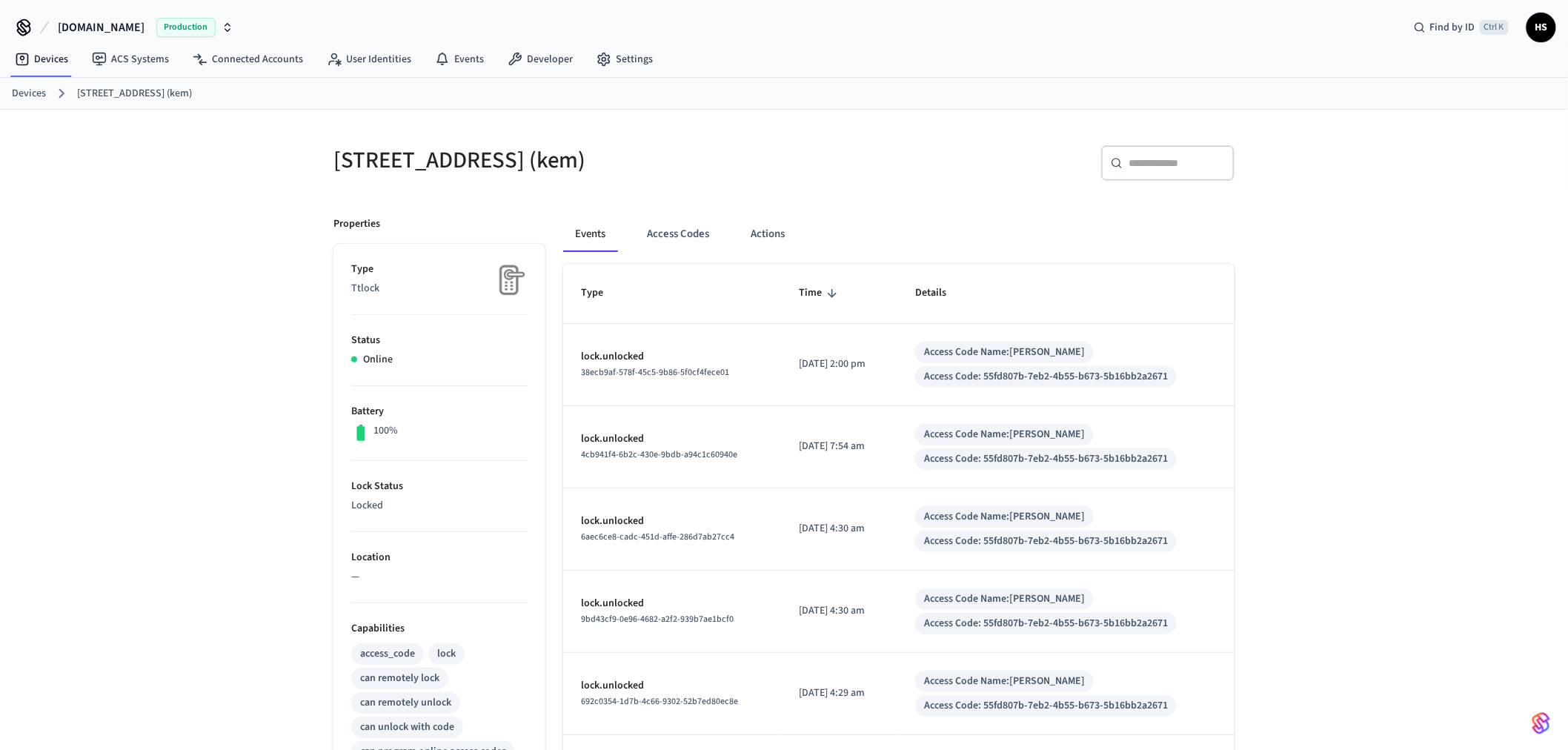
click at [600, 224] on button "Events" at bounding box center [590, 233] width 54 height 36
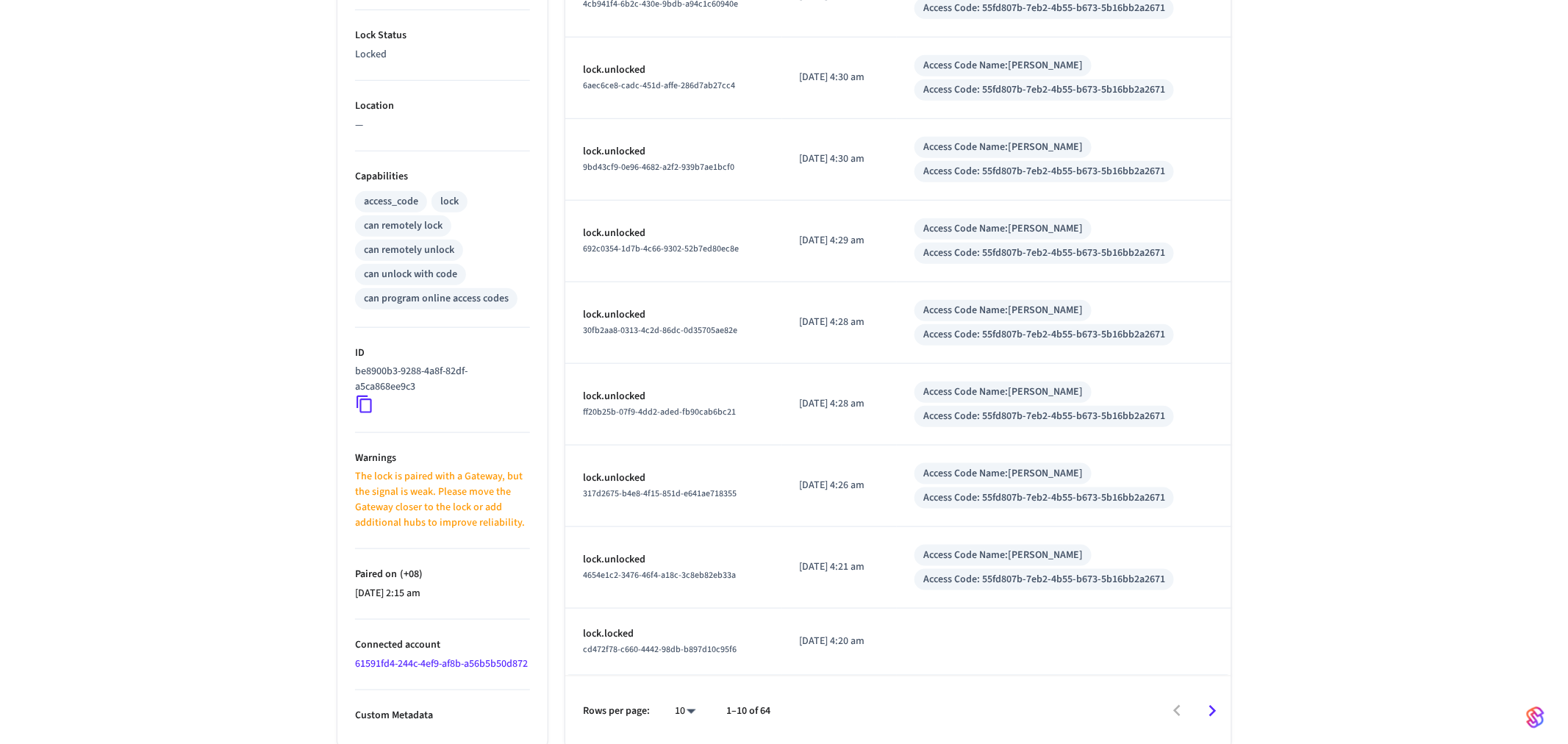
scroll to position [464, 0]
click at [672, 708] on body "Hospitable.com Production Find by ID Ctrl K HS Devices ACS Systems Connected Ac…" at bounding box center [784, 147] width 1568 height 1194
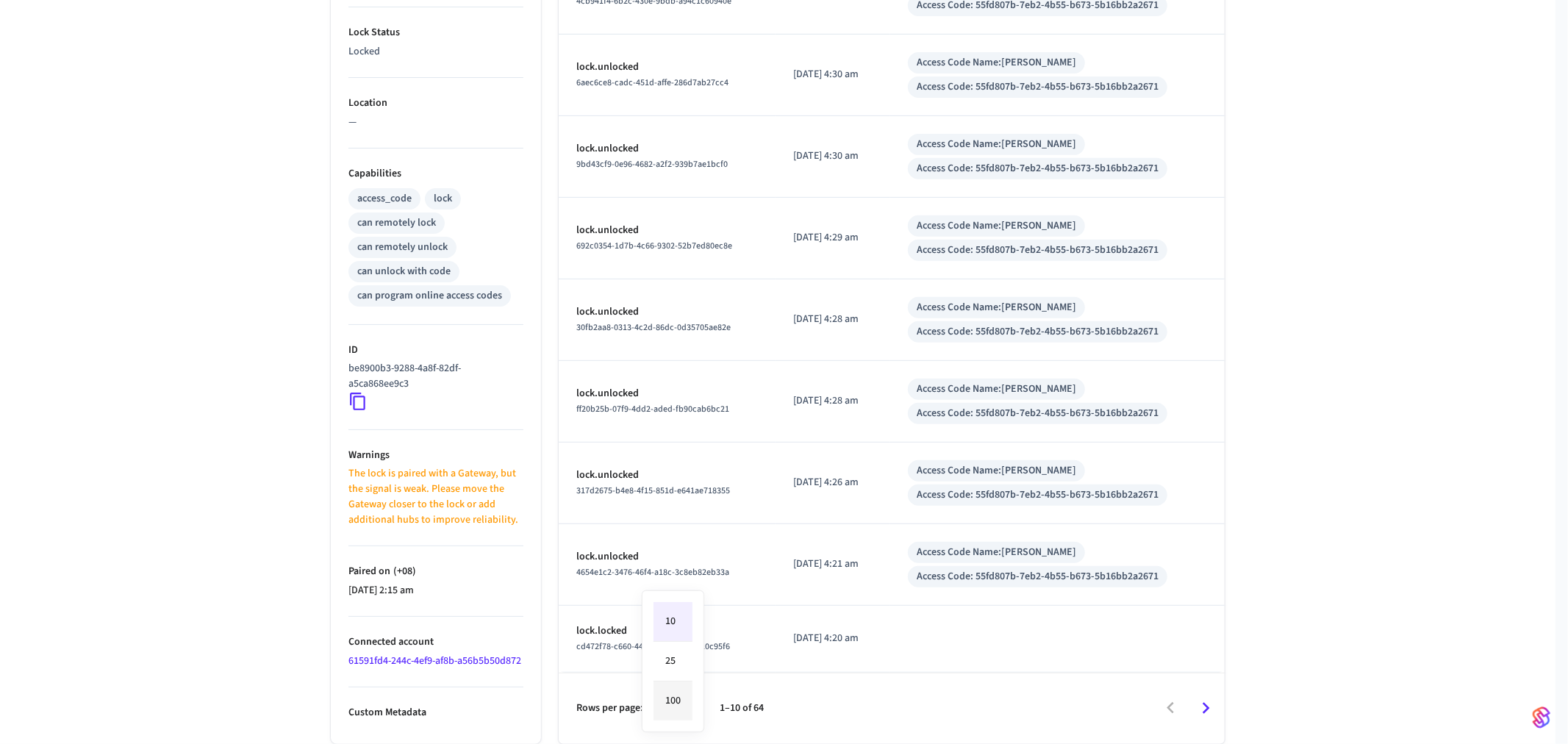
click at [676, 700] on li "100" at bounding box center [672, 700] width 39 height 39
type input "***"
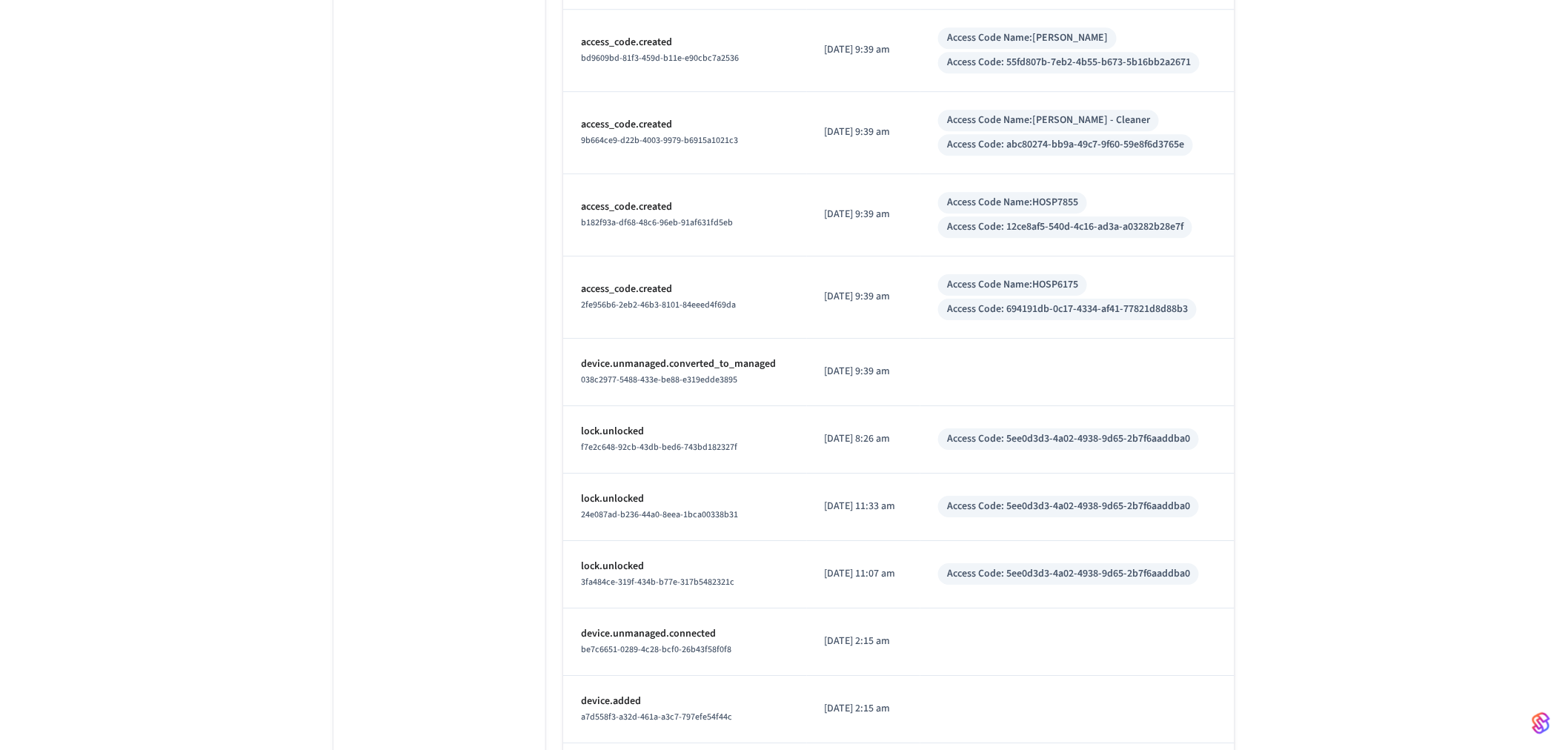
scroll to position [4127, 0]
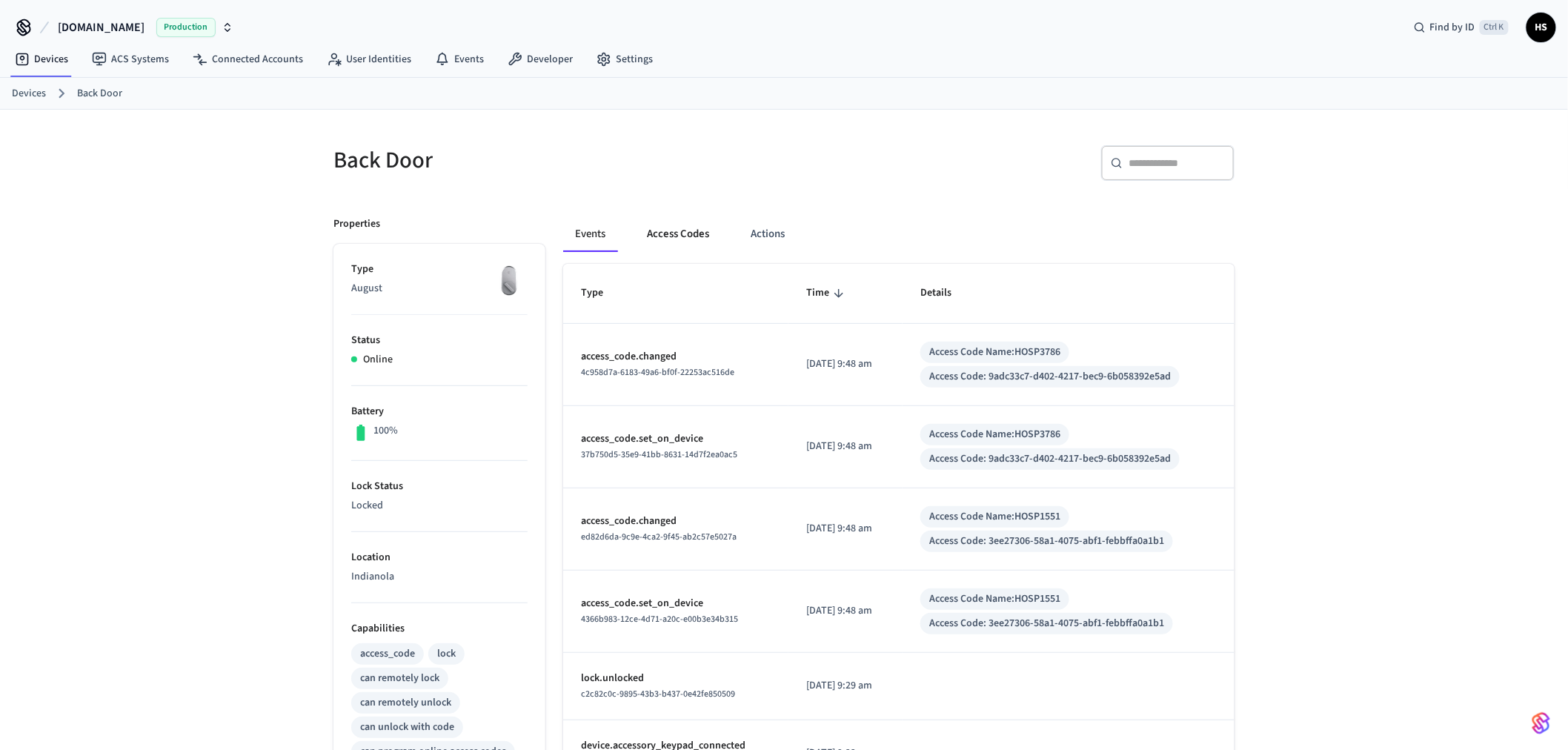
click at [657, 238] on button "Access Codes" at bounding box center [678, 233] width 86 height 36
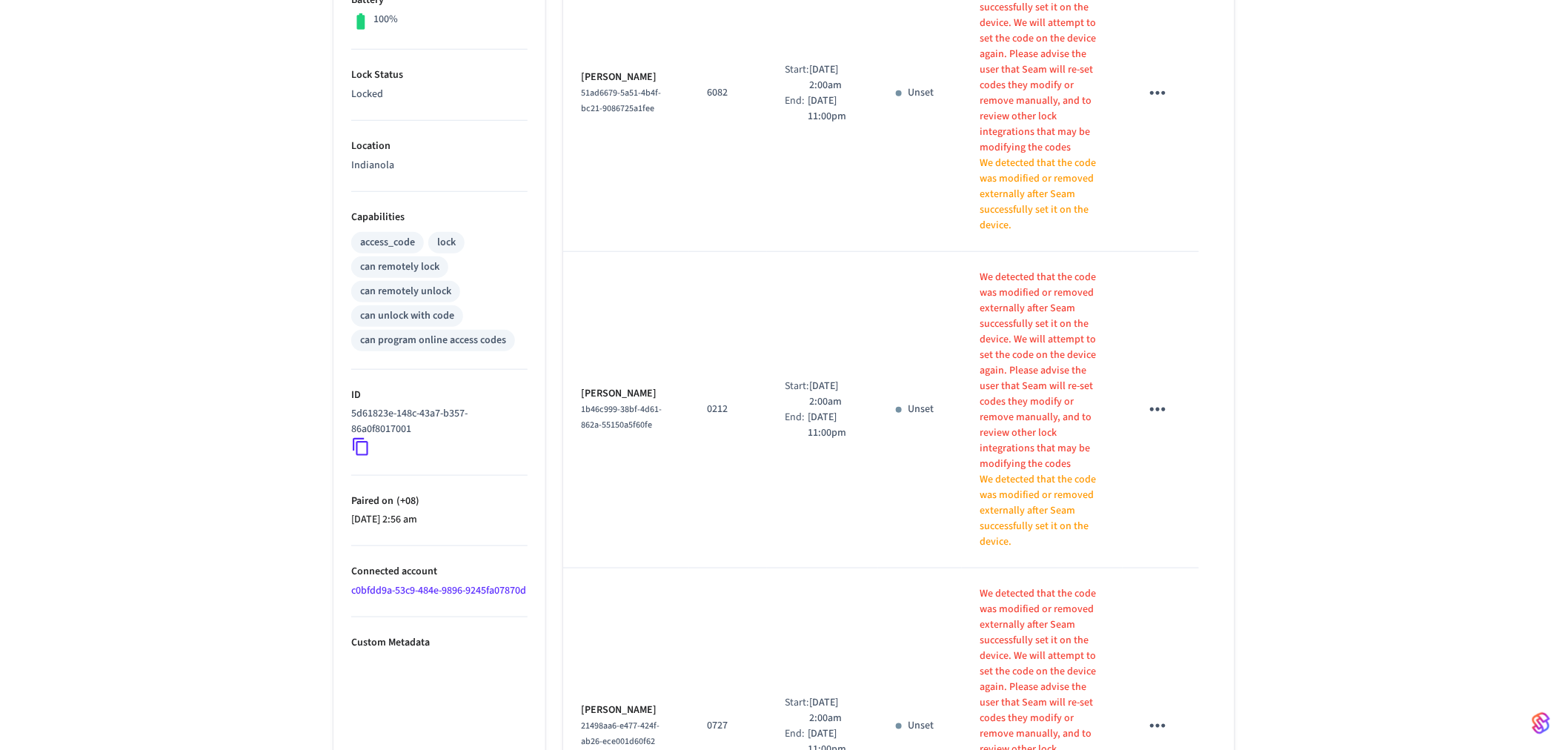
drag, startPoint x: 994, startPoint y: 96, endPoint x: 994, endPoint y: 82, distance: 14.0
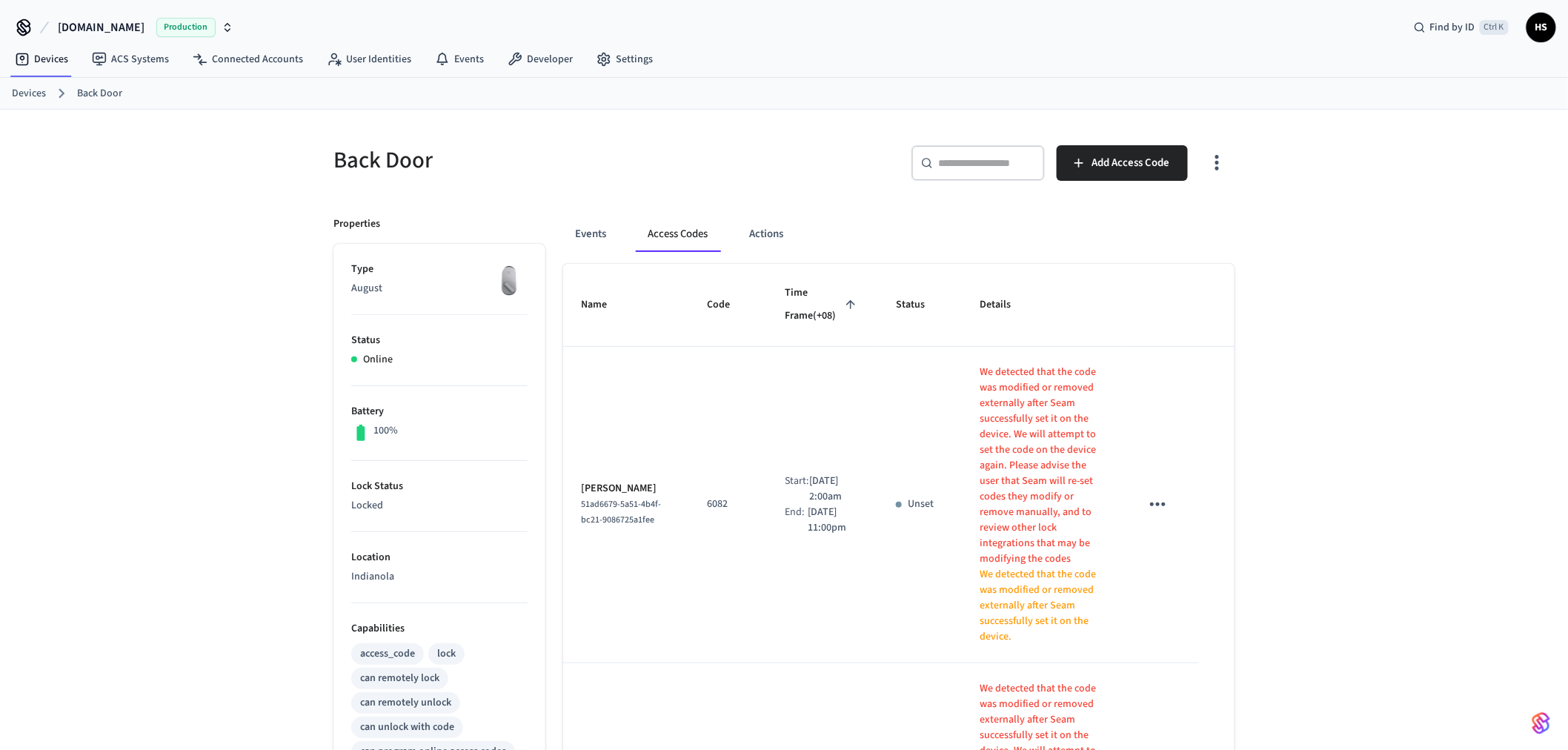
click at [1213, 164] on icon "button" at bounding box center [1217, 163] width 23 height 23
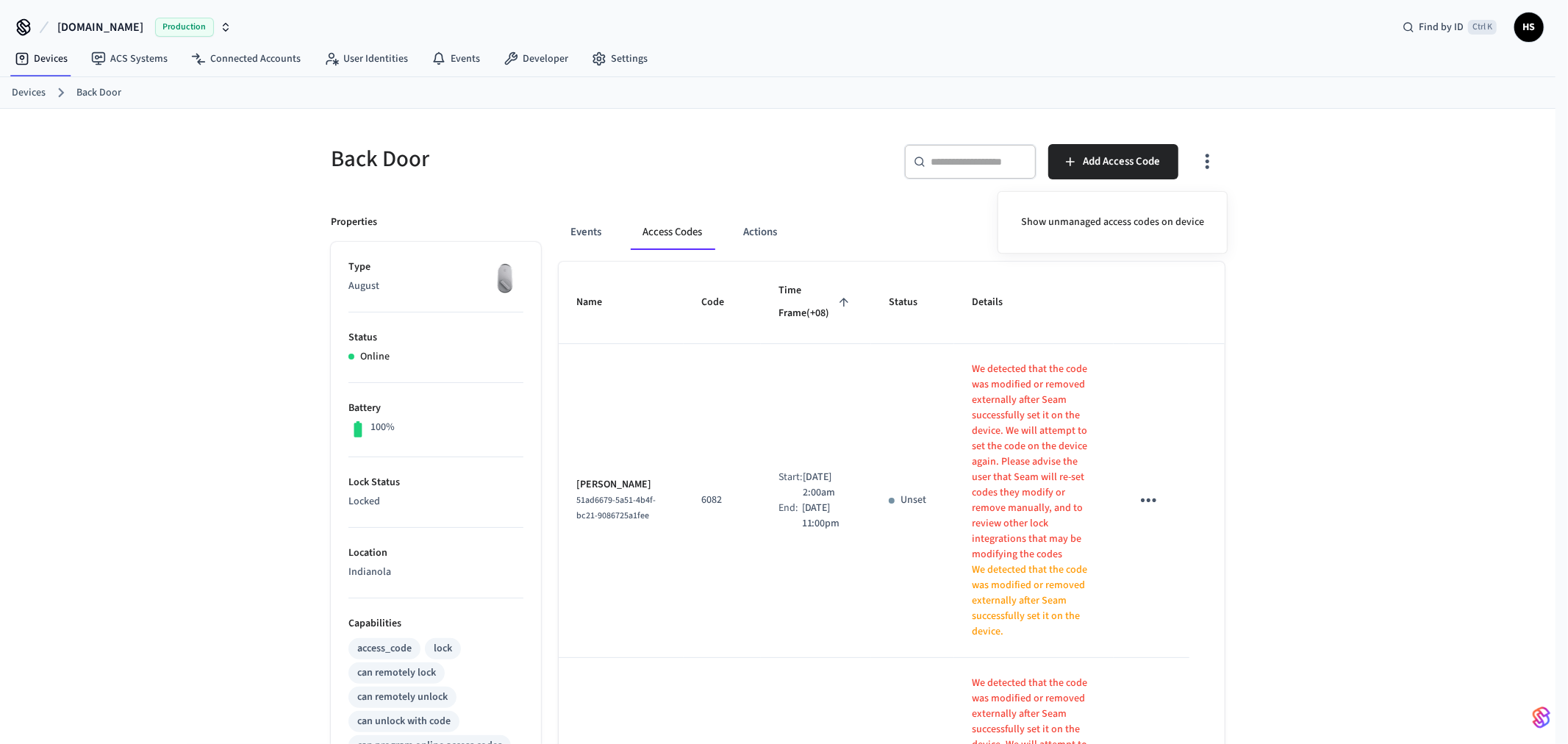
click at [1162, 197] on div "Show unmanaged access codes on device" at bounding box center [1112, 223] width 230 height 62
click at [1136, 230] on li "Show unmanaged access codes on device" at bounding box center [1113, 222] width 207 height 39
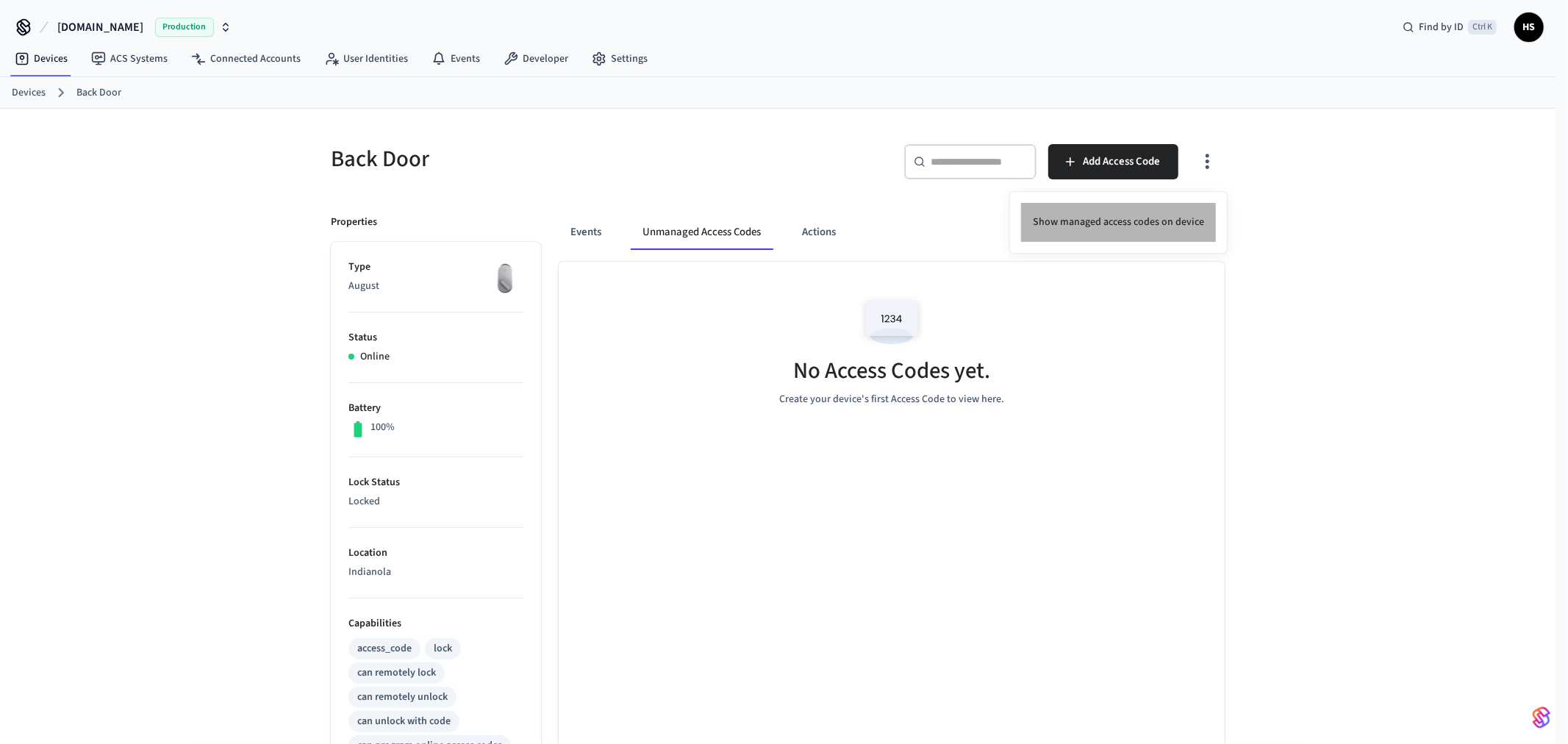
click at [1130, 212] on li "Show managed access codes on device" at bounding box center [1118, 222] width 195 height 39
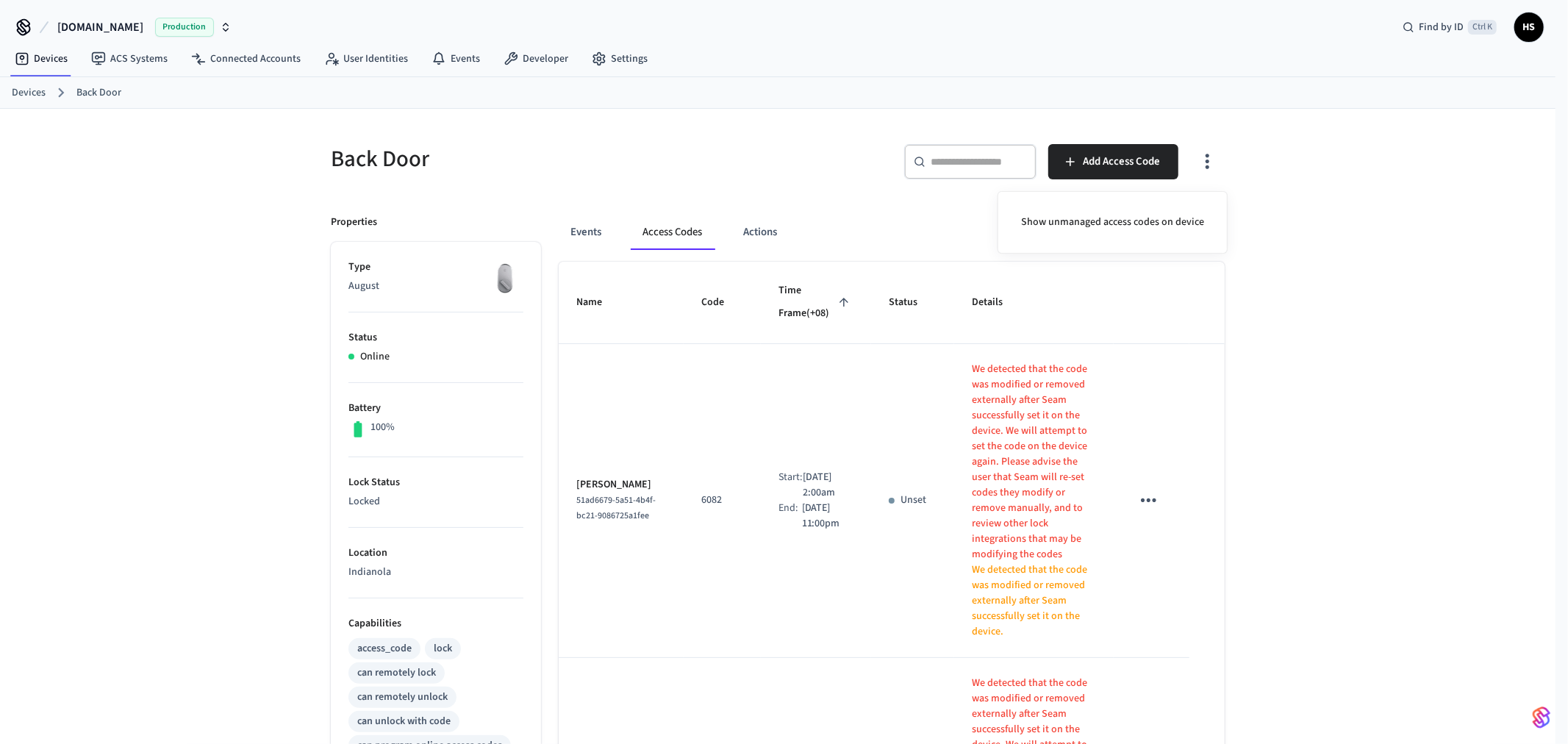
click at [1291, 247] on div at bounding box center [784, 372] width 1568 height 744
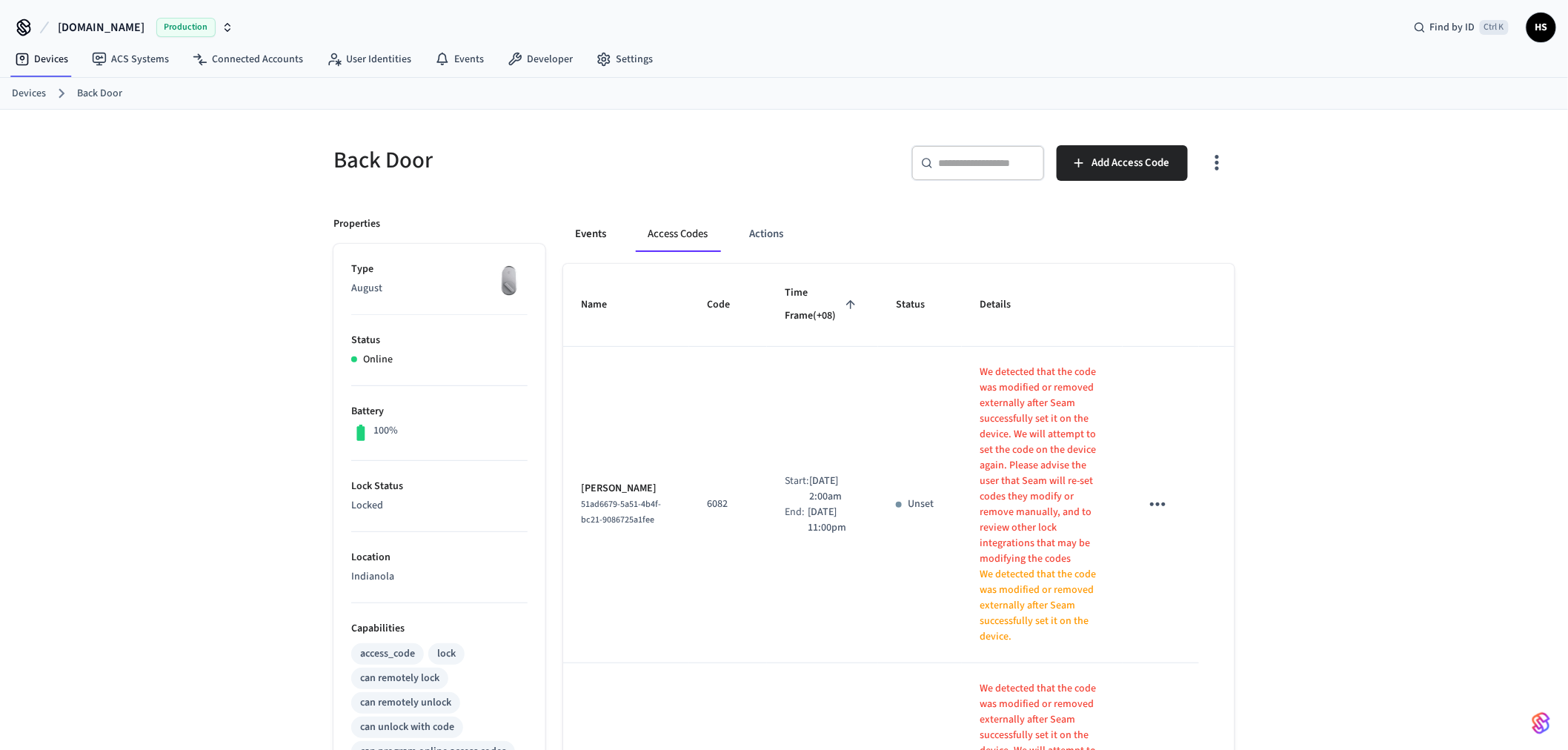
click at [586, 236] on button "Events" at bounding box center [591, 233] width 55 height 36
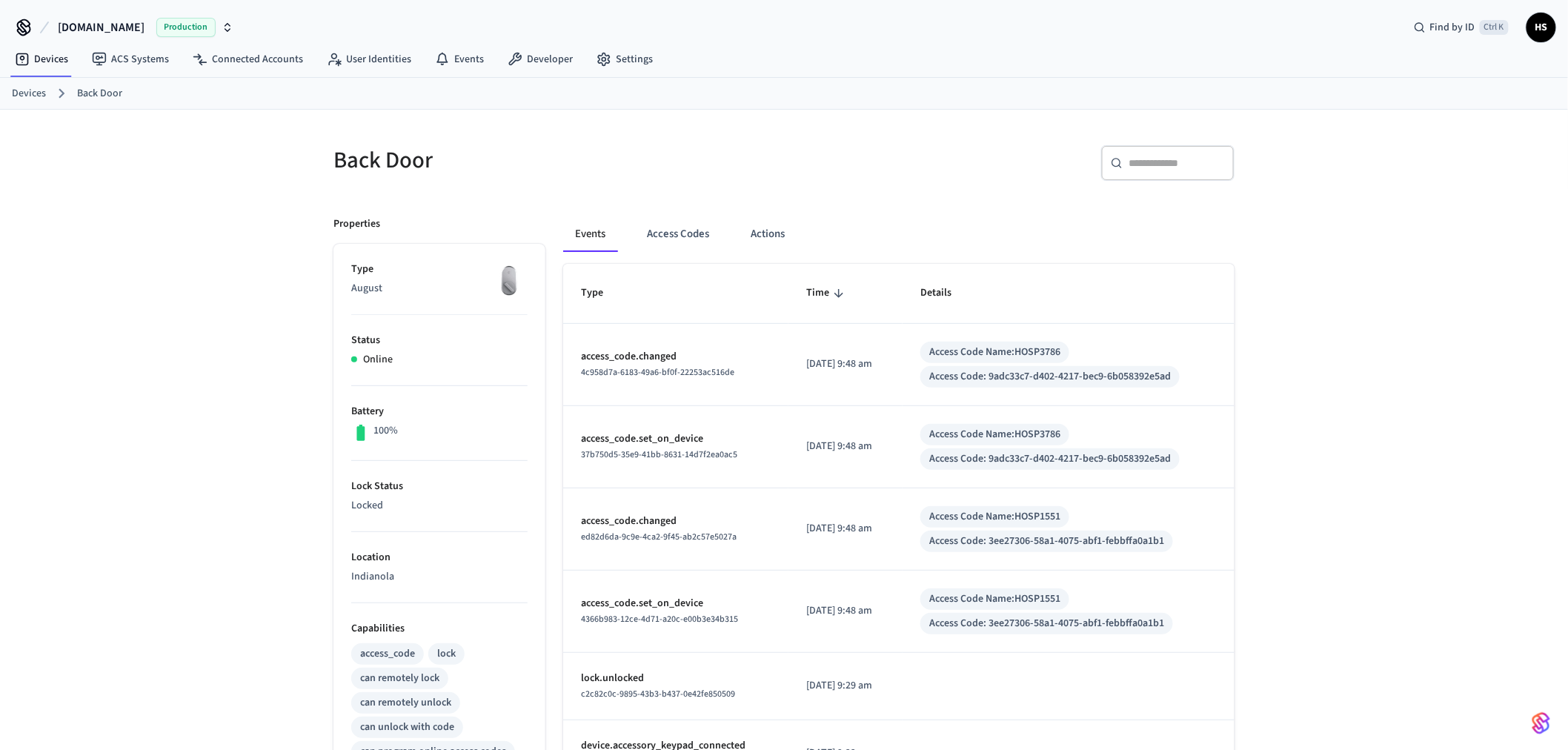
click at [1139, 164] on input "text" at bounding box center [1177, 163] width 96 height 15
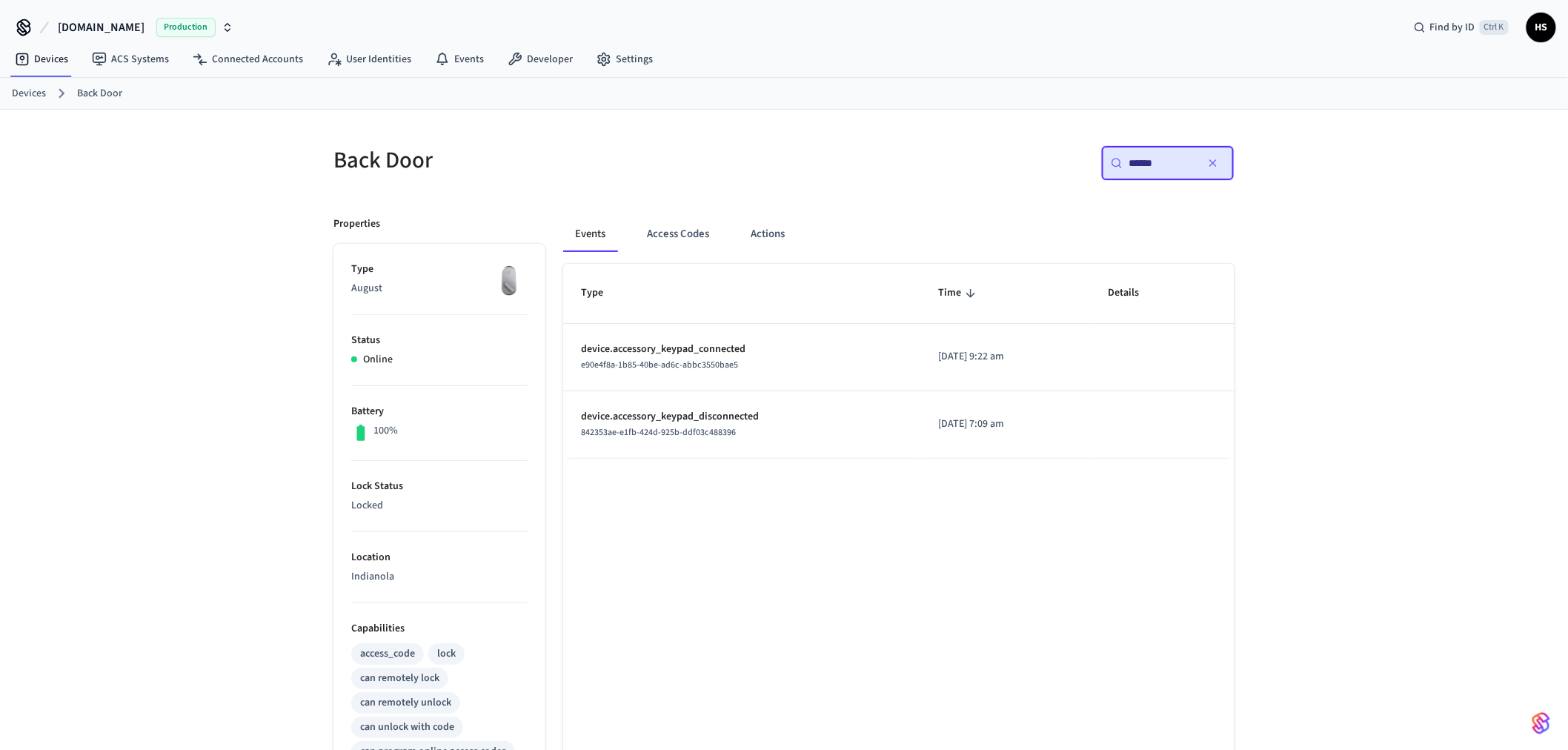
type input "******"
click at [1050, 540] on div "Type Time Details device.accessory_keypad_connected e90e4f8a-1b85-40be-ad6c-abb…" at bounding box center [899, 674] width 671 height 820
click at [89, 469] on div "Back Door ​ ****** ​ Properties Type August Status Online Battery 100% Lock Sta…" at bounding box center [784, 597] width 1568 height 974
click at [695, 232] on button "Access Codes" at bounding box center [678, 233] width 86 height 36
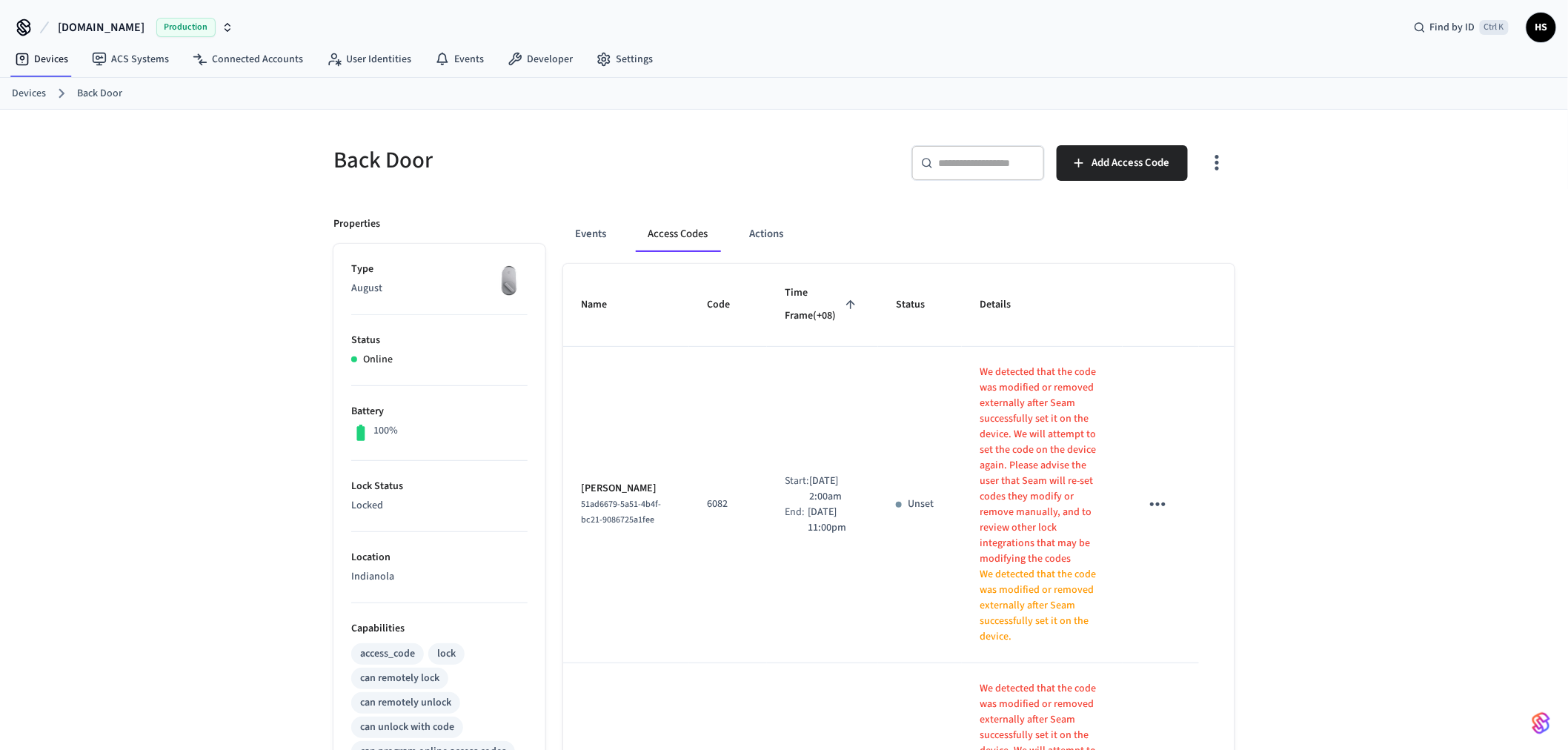
click at [1232, 152] on button "button" at bounding box center [1217, 163] width 35 height 60
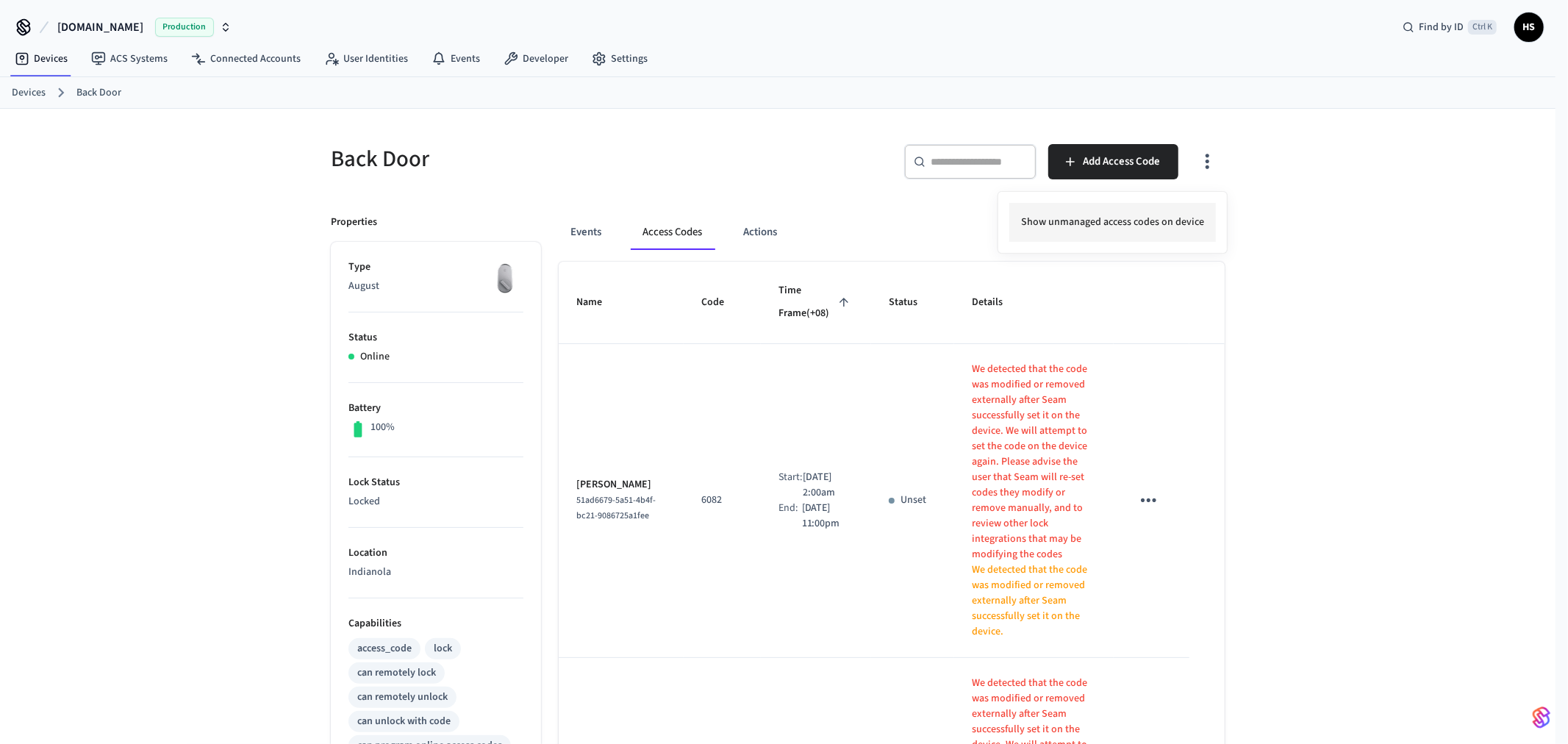
click at [1181, 223] on li "Show unmanaged access codes on device" at bounding box center [1113, 222] width 207 height 39
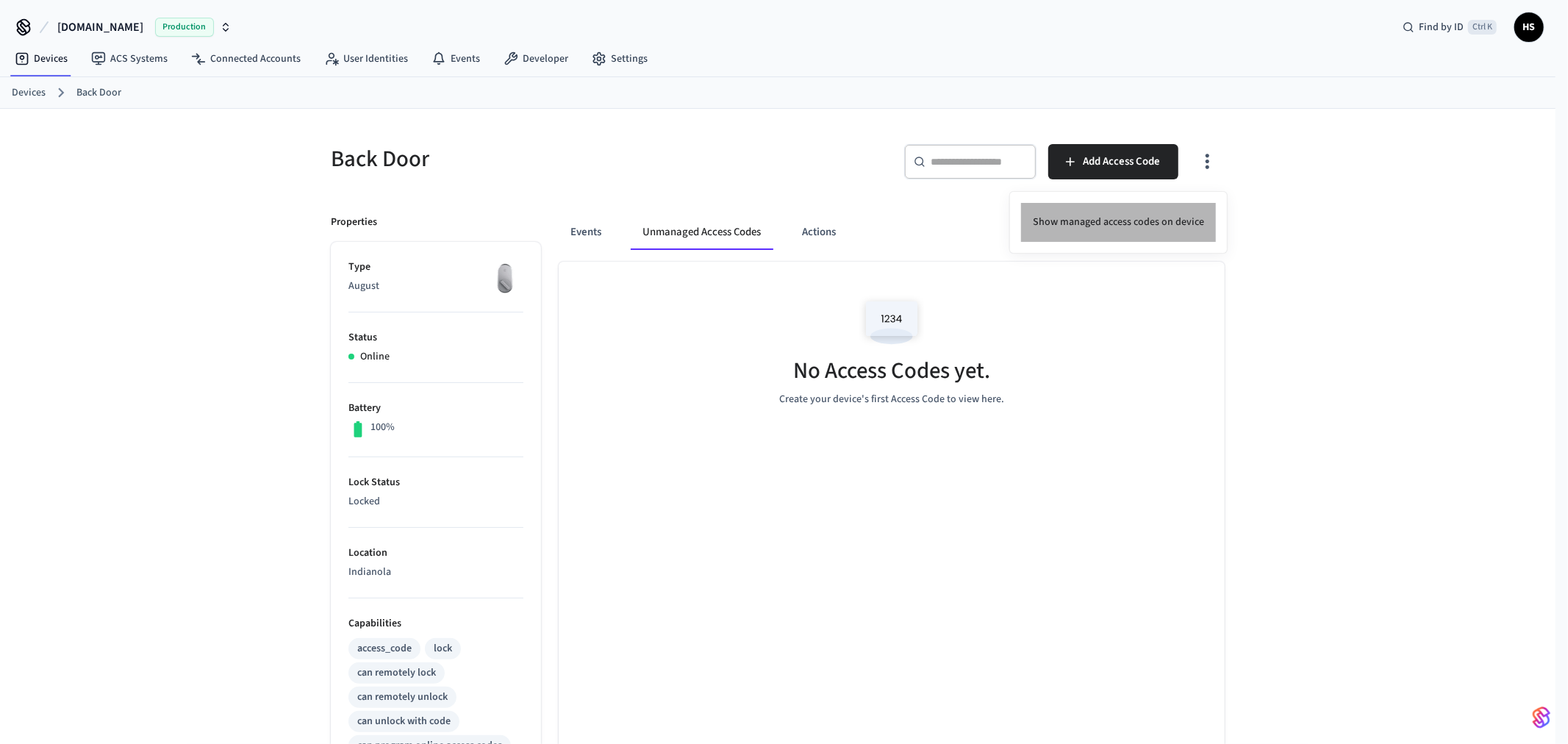
click at [1181, 223] on li "Show managed access codes on device" at bounding box center [1118, 222] width 195 height 39
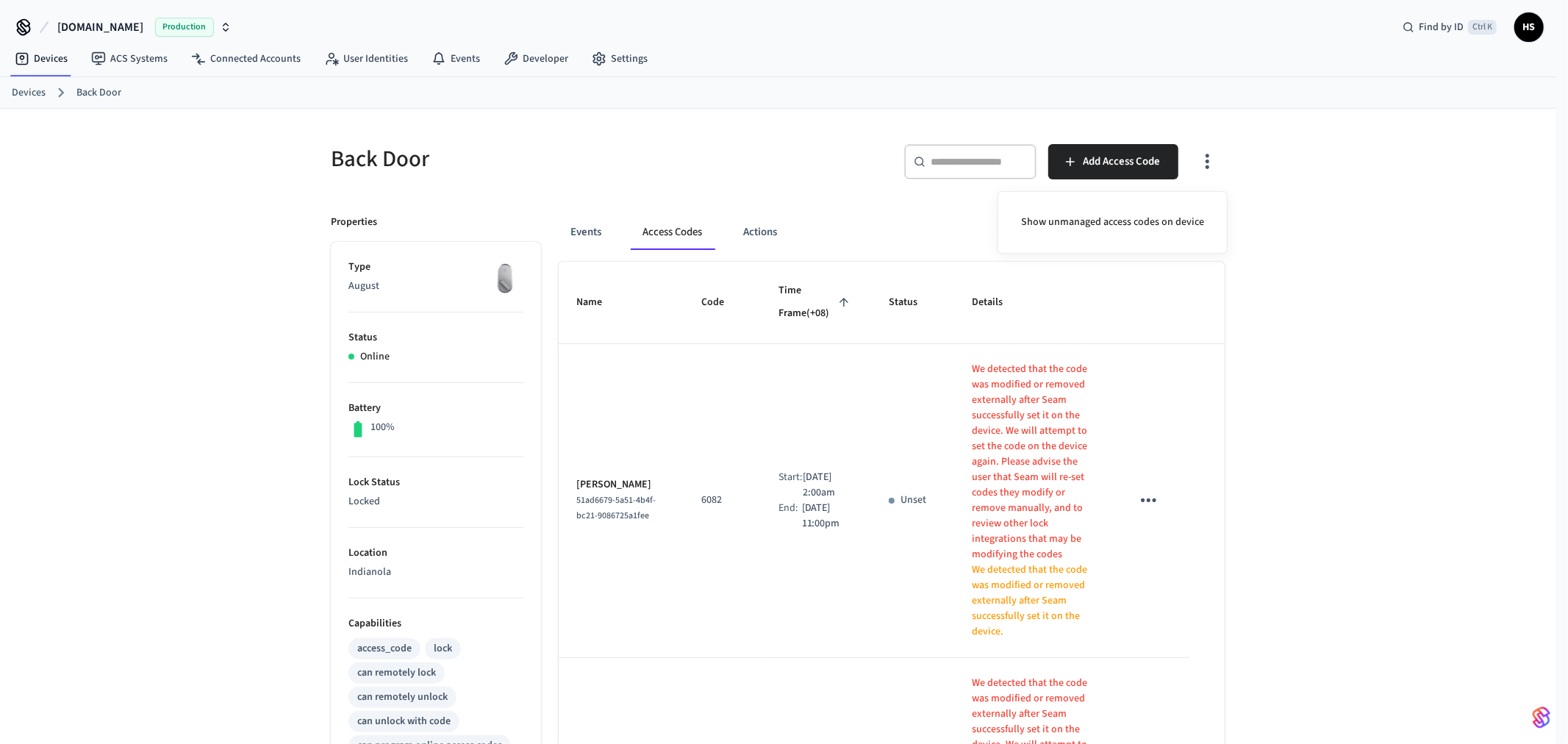
click at [818, 130] on div at bounding box center [784, 372] width 1568 height 744
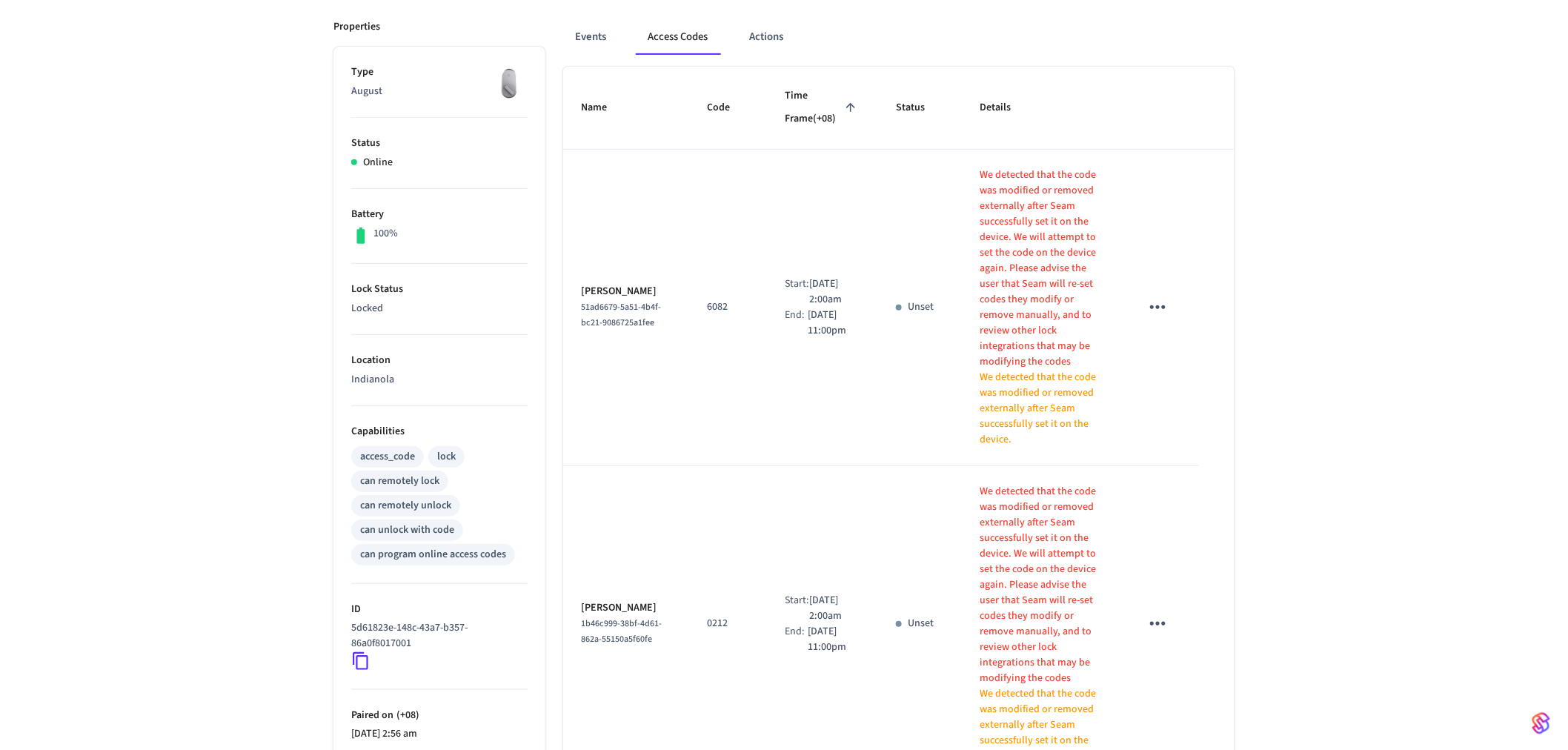
scroll to position [247, 0]
